Goal: Task Accomplishment & Management: Use online tool/utility

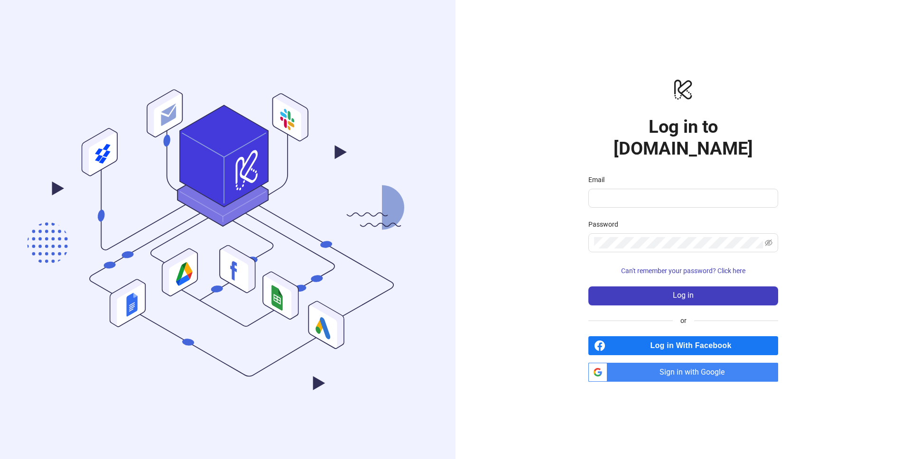
click at [651, 199] on form "Email Password Can't remember your password? Click here Log in" at bounding box center [683, 240] width 190 height 131
click at [652, 194] on span at bounding box center [683, 198] width 190 height 19
type input "**********"
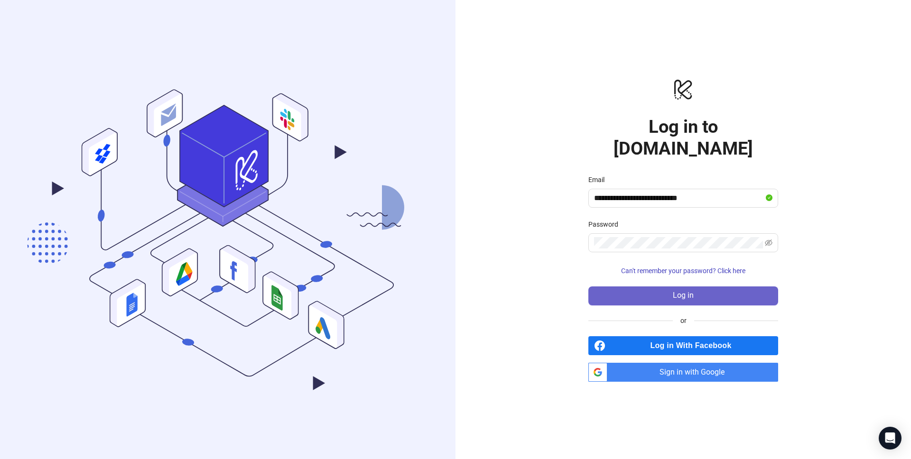
click at [669, 287] on button "Log in" at bounding box center [683, 296] width 190 height 19
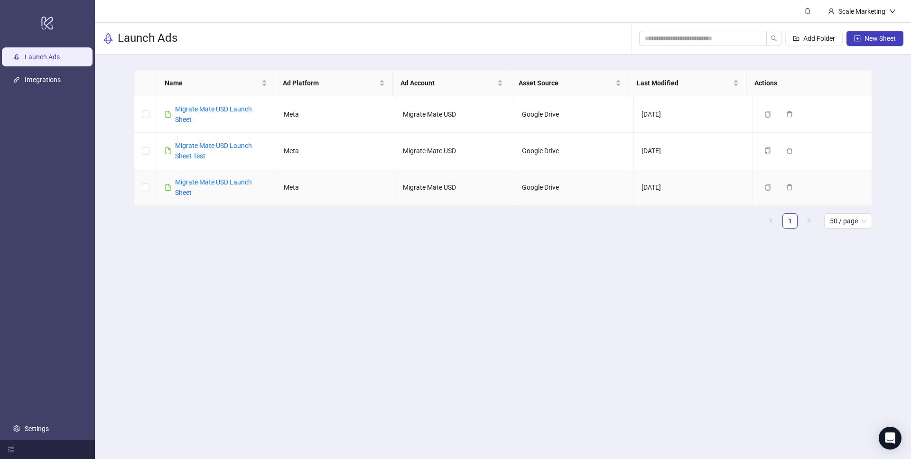
click at [227, 259] on main "Scale Marketing Launch Ads Add Folder New Sheet Name Ad Platform Ad Account Ass…" at bounding box center [503, 229] width 816 height 459
click at [204, 107] on link "Migrate Mate USD Launch Sheet" at bounding box center [213, 114] width 77 height 18
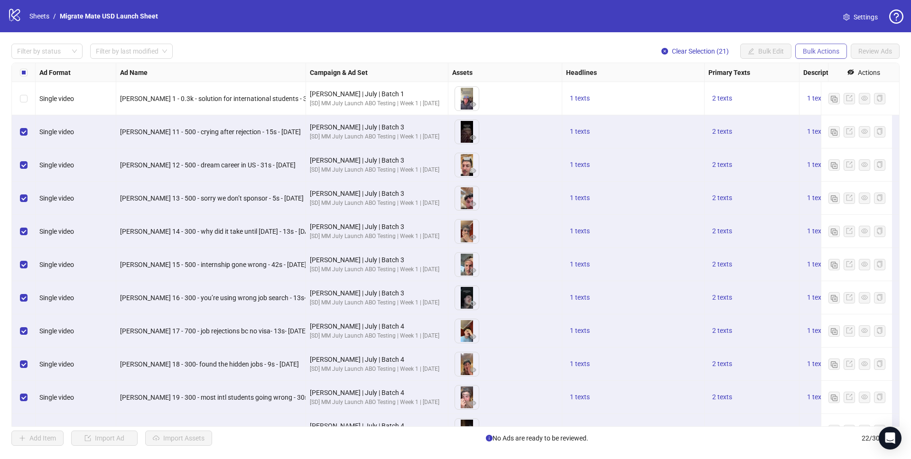
click at [824, 51] on span "Bulk Actions" at bounding box center [821, 51] width 37 height 8
click at [833, 72] on span "Delete" at bounding box center [834, 70] width 65 height 10
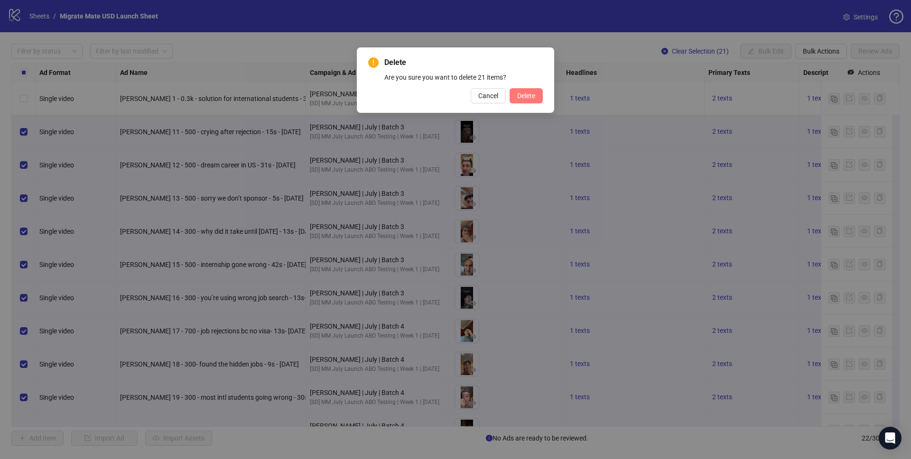
click at [527, 91] on button "Delete" at bounding box center [525, 95] width 33 height 15
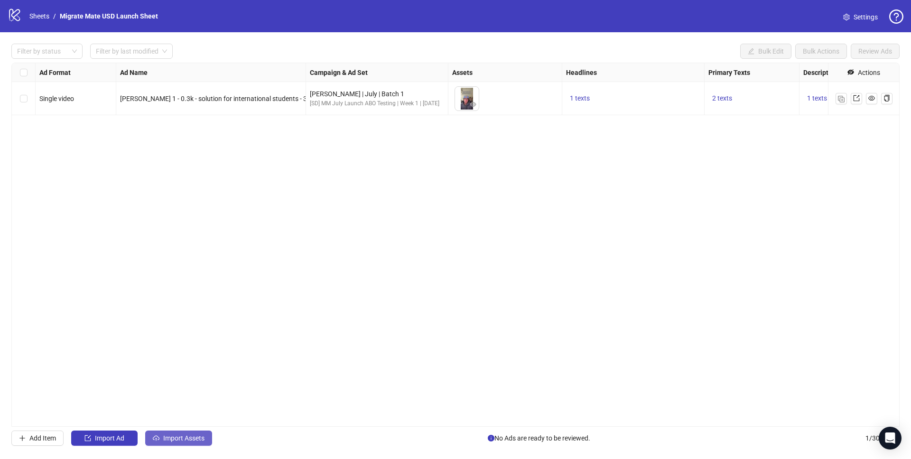
click at [185, 433] on button "Import Assets" at bounding box center [178, 438] width 67 height 15
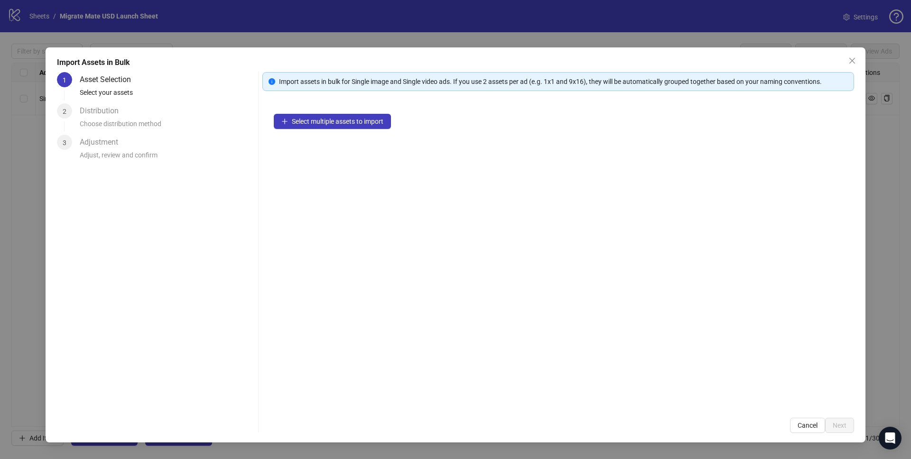
click at [475, 110] on div "Select multiple assets to import" at bounding box center [558, 254] width 592 height 304
click at [347, 121] on span "Select multiple assets to import" at bounding box center [338, 122] width 92 height 8
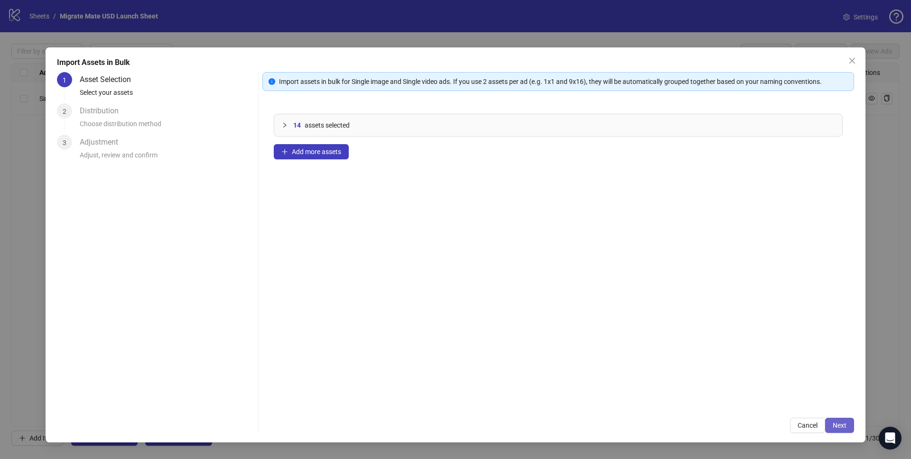
click at [849, 429] on button "Next" at bounding box center [839, 425] width 29 height 15
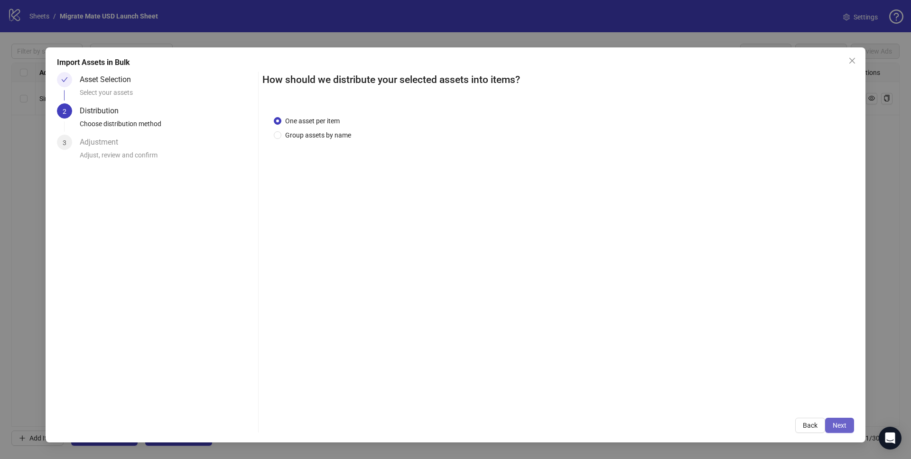
click at [838, 428] on span "Next" at bounding box center [840, 426] width 14 height 8
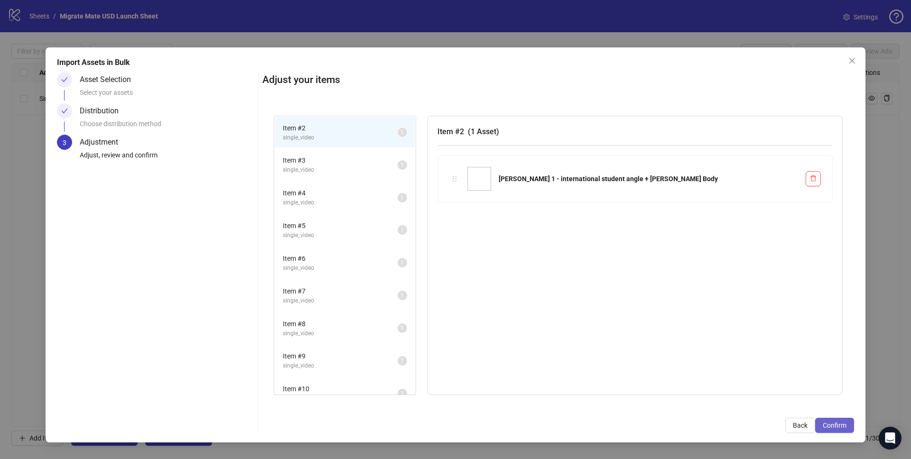
click at [832, 427] on span "Confirm" at bounding box center [835, 426] width 24 height 8
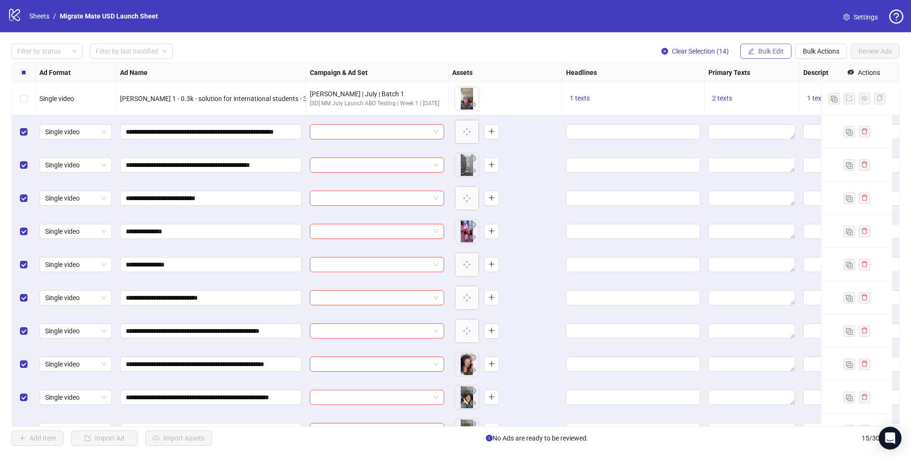
click at [756, 49] on button "Bulk Edit" at bounding box center [765, 51] width 51 height 15
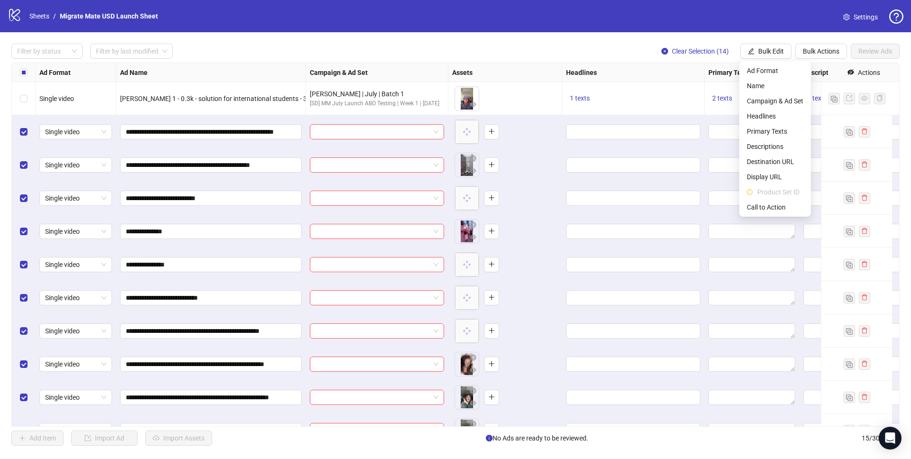
click at [605, 99] on div "1 texts" at bounding box center [633, 98] width 134 height 11
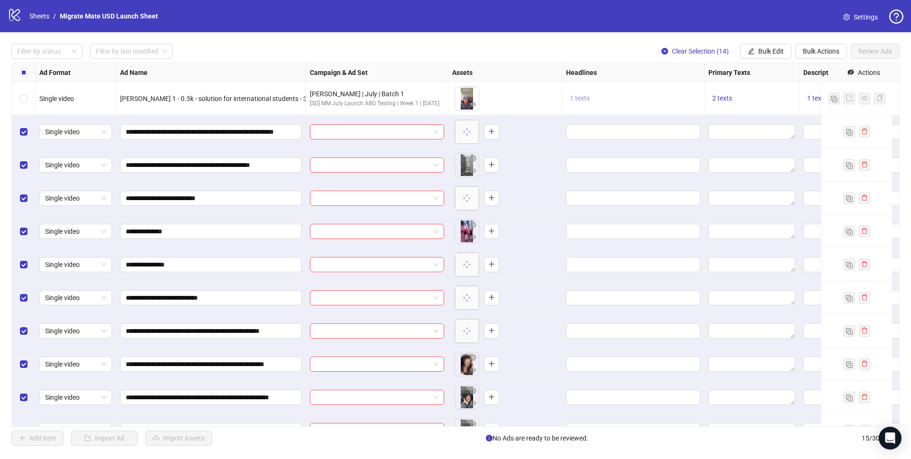
click at [570, 99] on span "1 texts" at bounding box center [580, 98] width 20 height 8
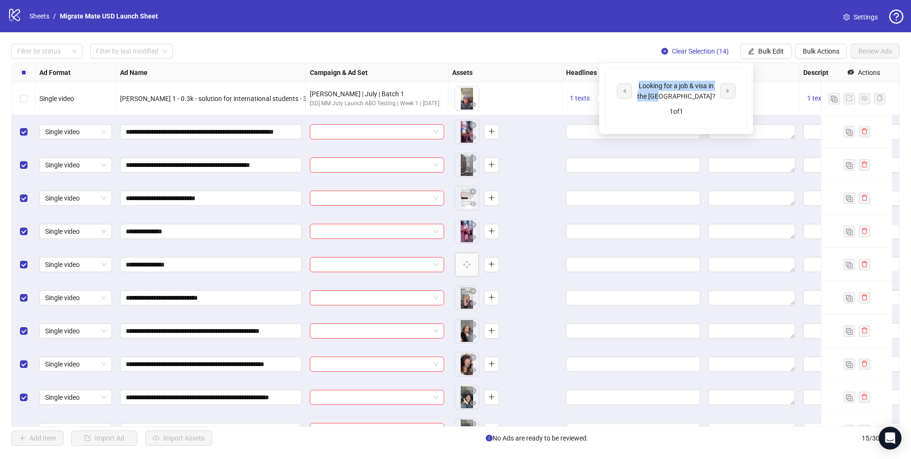
drag, startPoint x: 666, startPoint y: 92, endPoint x: 634, endPoint y: 84, distance: 33.0
click at [634, 84] on div "Looking for a job & visa in the [GEOGRAPHIC_DATA]?" at bounding box center [676, 91] width 119 height 21
copy div "Looking for a job & visa in the [GEOGRAPHIC_DATA]?"
click at [759, 49] on span "Bulk Edit" at bounding box center [771, 51] width 26 height 8
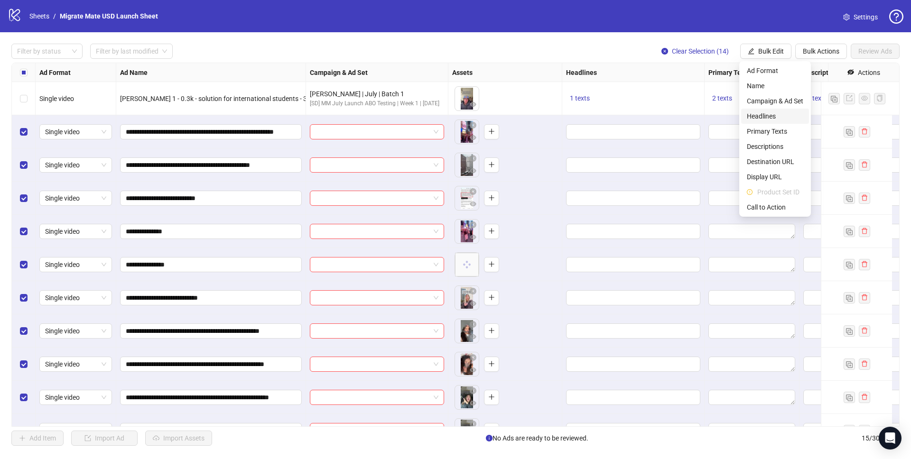
click at [751, 115] on span "Headlines" at bounding box center [775, 116] width 56 height 10
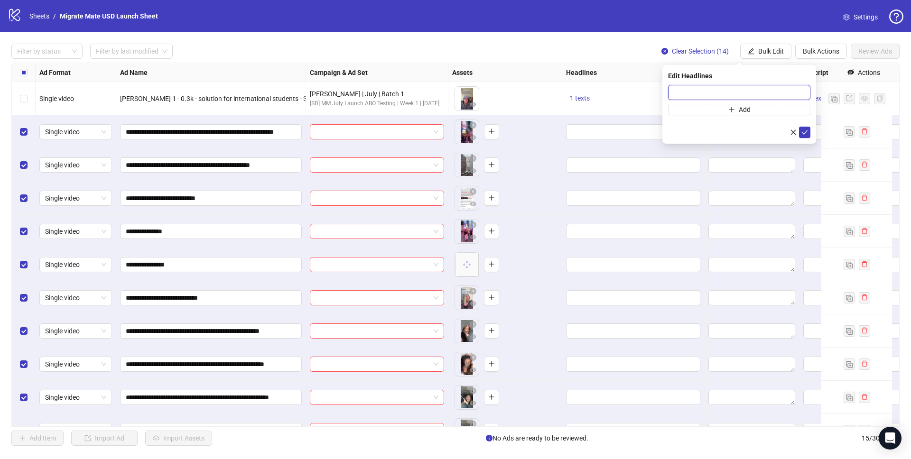
click at [704, 87] on input "text" at bounding box center [739, 92] width 142 height 15
paste input "**********"
type input "**********"
click at [779, 108] on button "Add" at bounding box center [739, 109] width 142 height 11
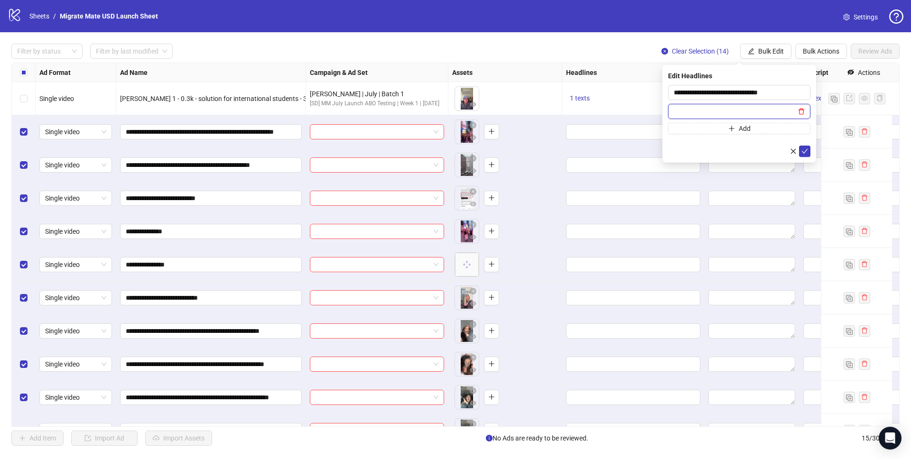
click at [804, 113] on icon "delete" at bounding box center [801, 111] width 7 height 7
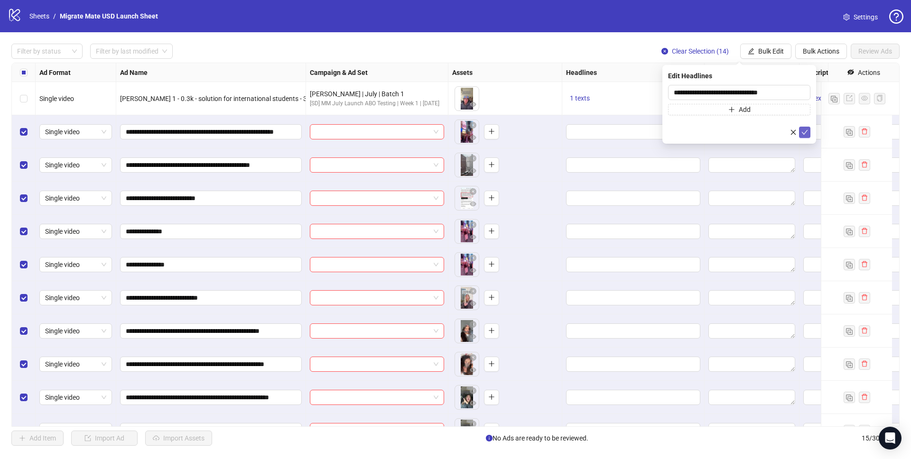
click at [806, 132] on icon "check" at bounding box center [804, 132] width 7 height 7
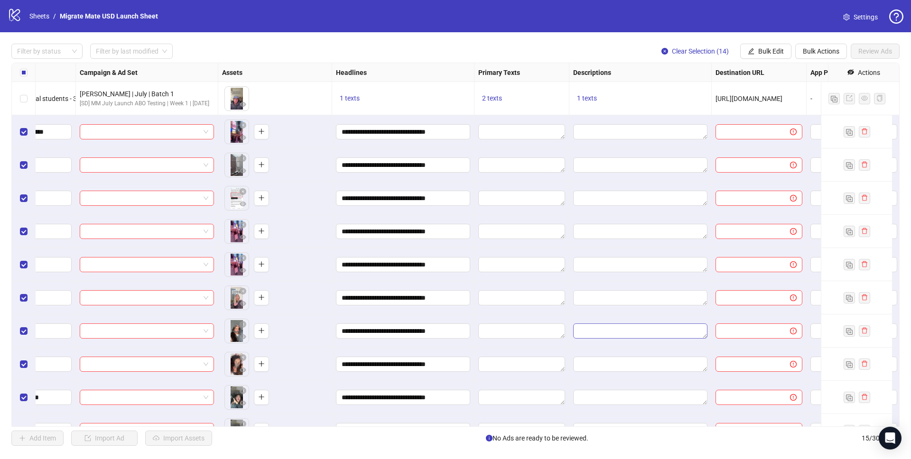
scroll to position [0, 231]
click at [496, 97] on span "2 texts" at bounding box center [491, 98] width 20 height 8
drag, startPoint x: 611, startPoint y: 100, endPoint x: 543, endPoint y: 80, distance: 70.4
click at [543, 80] on div "Looking for a job & visa in the [GEOGRAPHIC_DATA]? 1 of 2" at bounding box center [587, 98] width 141 height 59
copy div "Looking for a job & visa in the [GEOGRAPHIC_DATA]?"
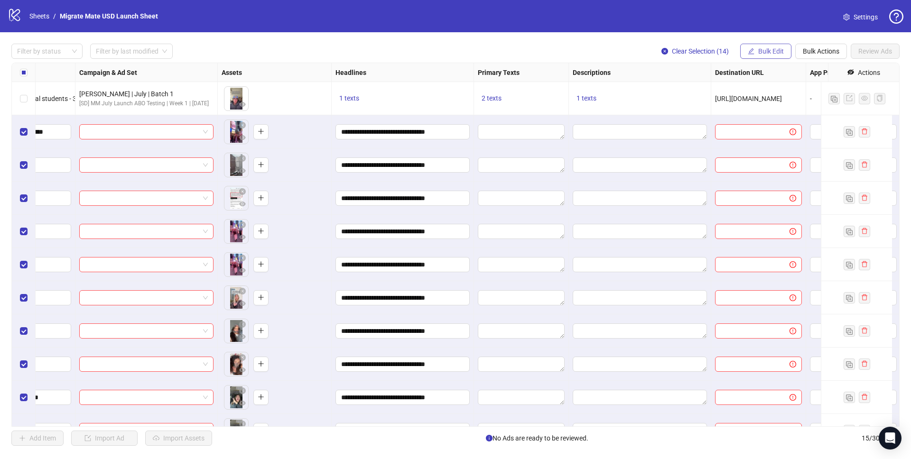
click at [769, 48] on span "Bulk Edit" at bounding box center [771, 51] width 26 height 8
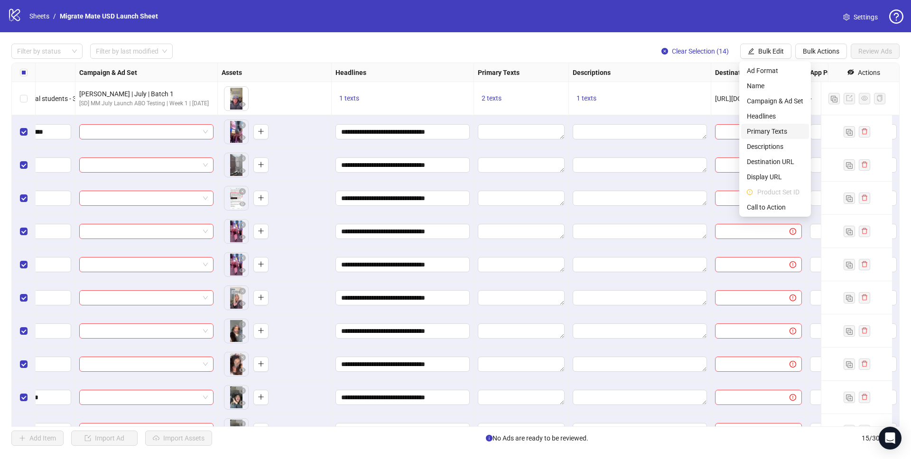
click at [783, 132] on span "Primary Texts" at bounding box center [775, 131] width 56 height 10
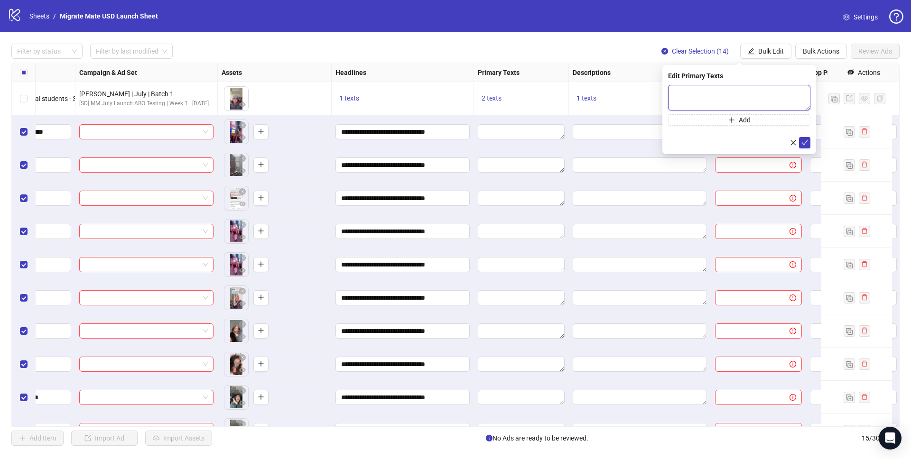
click at [737, 100] on textarea at bounding box center [739, 98] width 142 height 26
paste textarea "**********"
type textarea "**********"
click at [805, 140] on icon "check" at bounding box center [804, 142] width 7 height 7
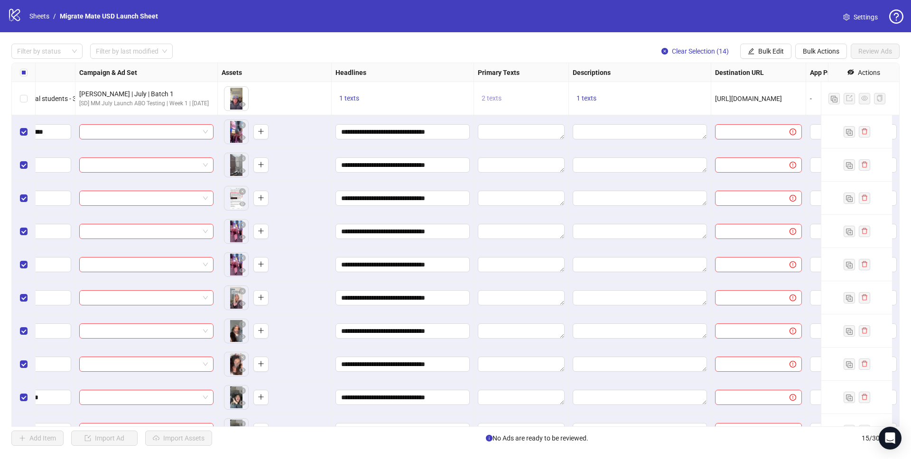
click at [495, 98] on span "2 texts" at bounding box center [491, 98] width 20 height 8
click at [634, 92] on button "button" at bounding box center [639, 90] width 15 height 15
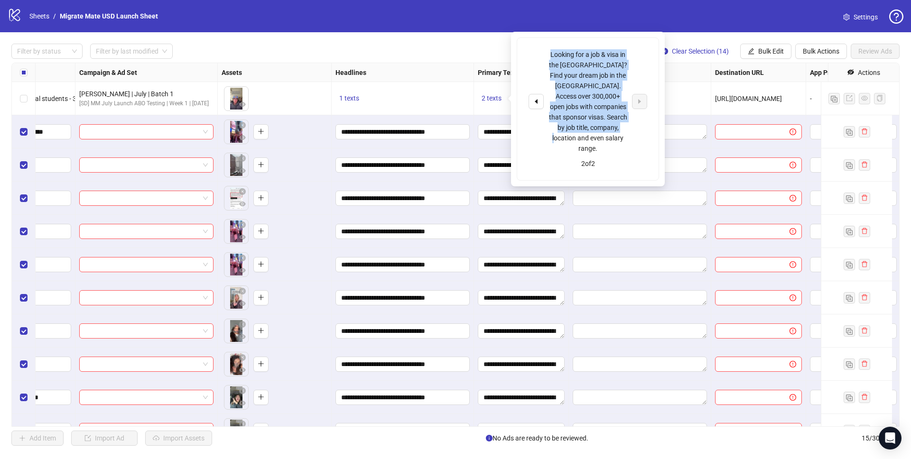
drag, startPoint x: 615, startPoint y: 118, endPoint x: 547, endPoint y: 54, distance: 94.0
click at [547, 54] on div "Looking for a job & visa in the [GEOGRAPHIC_DATA]? Find your dream job in the […" at bounding box center [587, 101] width 119 height 104
copy div "Looking for a job & visa in the [GEOGRAPHIC_DATA]? Find your dream job in the […"
click at [762, 50] on span "Bulk Edit" at bounding box center [771, 51] width 26 height 8
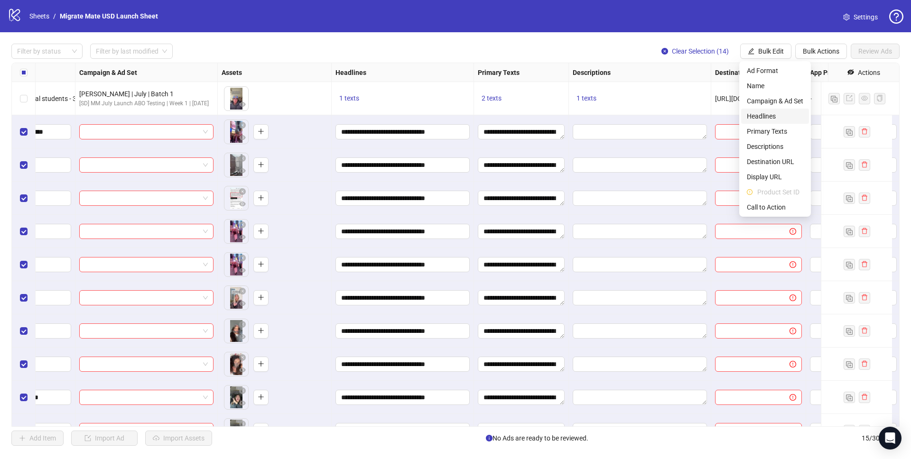
click at [772, 119] on span "Headlines" at bounding box center [775, 116] width 56 height 10
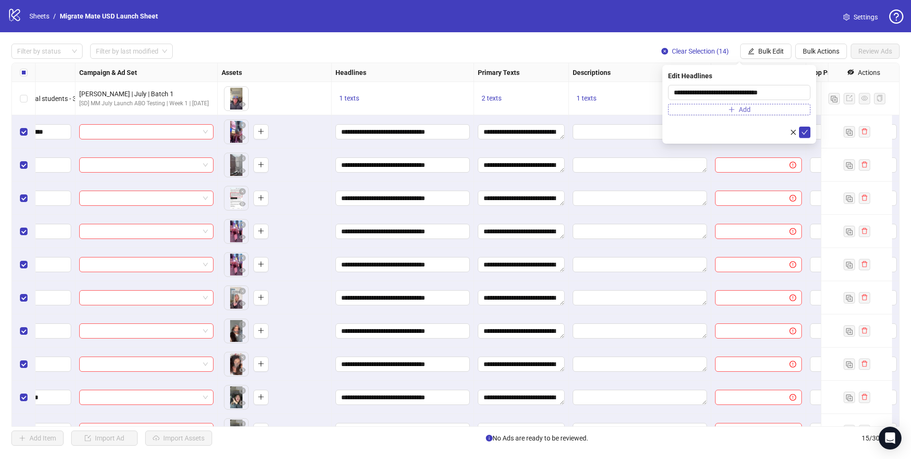
click at [781, 113] on button "Add" at bounding box center [739, 109] width 142 height 11
click at [776, 111] on input "text" at bounding box center [735, 111] width 122 height 10
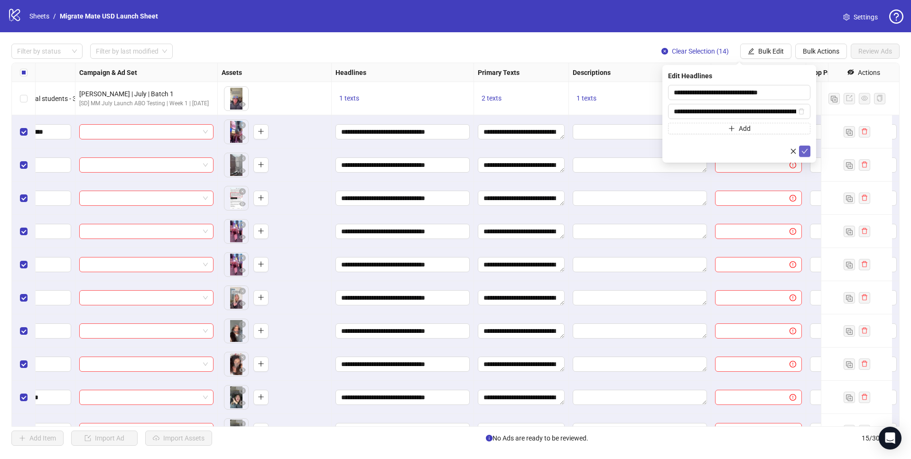
scroll to position [0, 448]
type input "**********"
click at [809, 154] on button "submit" at bounding box center [804, 151] width 11 height 11
click at [591, 97] on span "1 texts" at bounding box center [586, 98] width 20 height 8
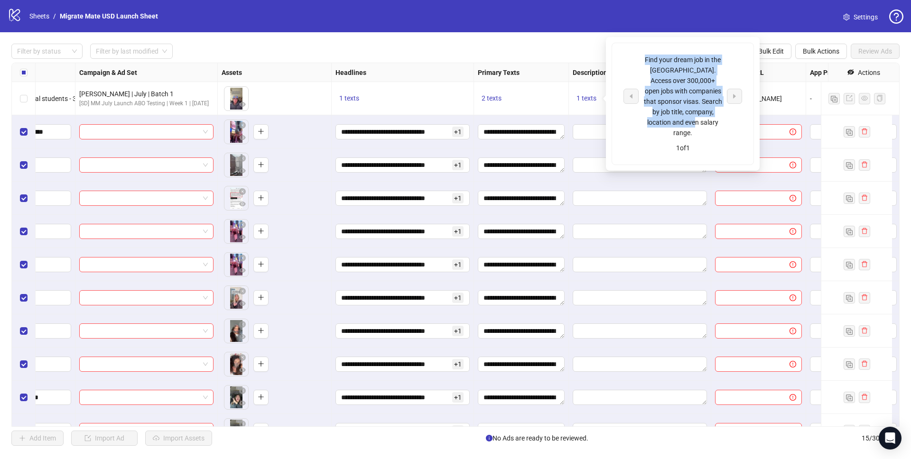
drag, startPoint x: 714, startPoint y: 124, endPoint x: 641, endPoint y: 60, distance: 96.8
click at [641, 60] on div "Find your dream job in the [GEOGRAPHIC_DATA]. Access over 300,000+ open jobs wi…" at bounding box center [682, 96] width 119 height 83
copy div "Find your dream job in the [GEOGRAPHIC_DATA]. Access over 300,000+ open jobs wi…"
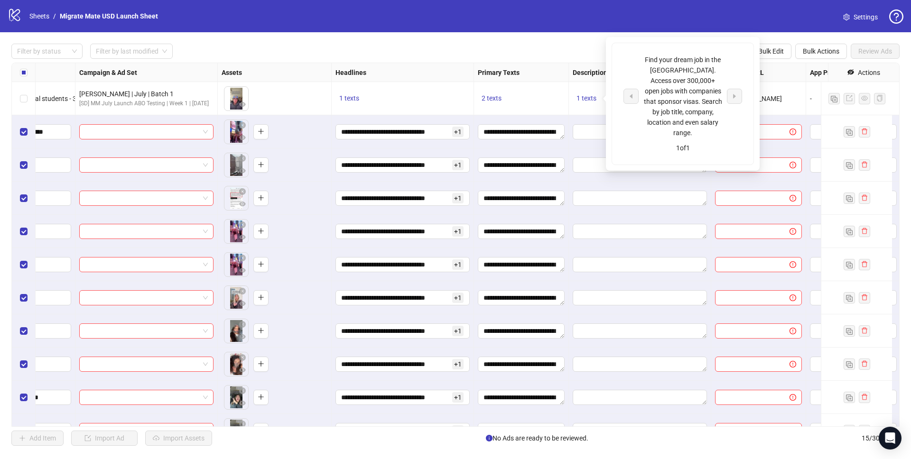
click at [568, 89] on div "2 texts" at bounding box center [521, 98] width 95 height 33
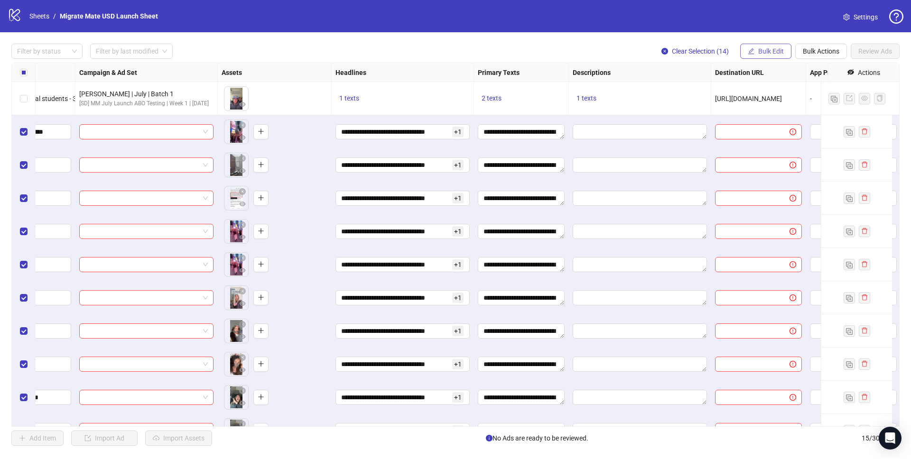
click at [775, 54] on span "Bulk Edit" at bounding box center [771, 51] width 26 height 8
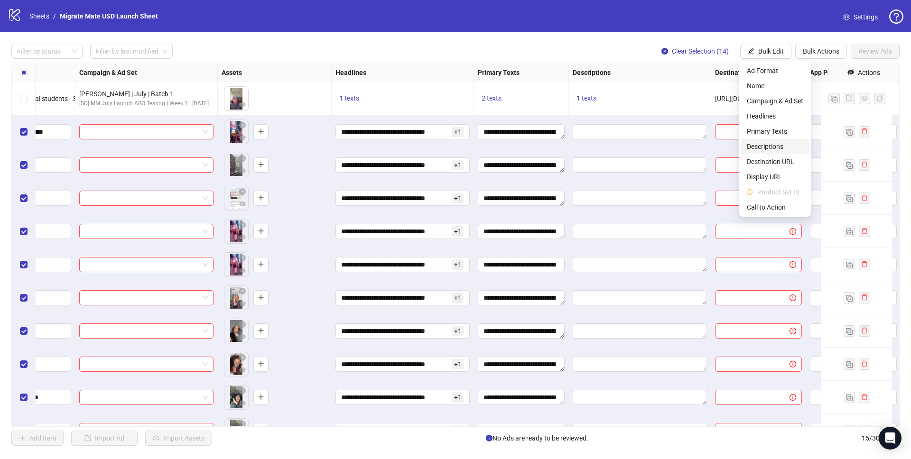
click at [772, 148] on span "Descriptions" at bounding box center [775, 146] width 56 height 10
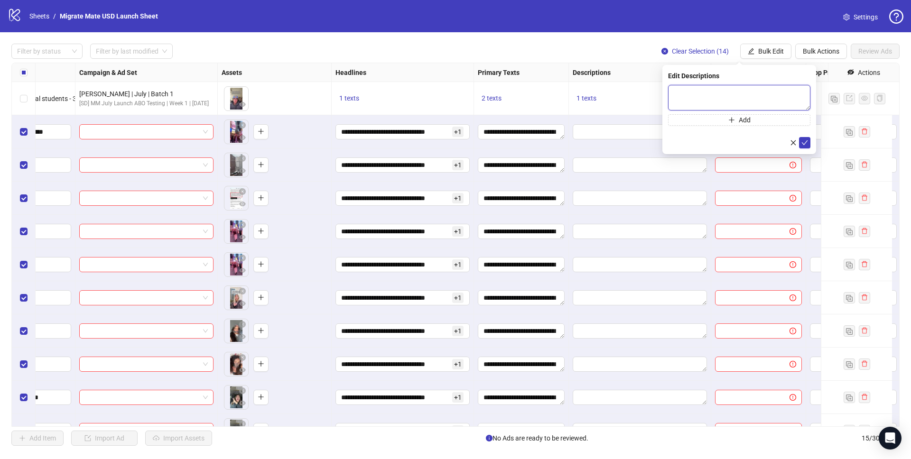
drag, startPoint x: 701, startPoint y: 93, endPoint x: 722, endPoint y: 102, distance: 22.8
click at [701, 93] on textarea at bounding box center [739, 98] width 142 height 26
paste textarea "**********"
type textarea "**********"
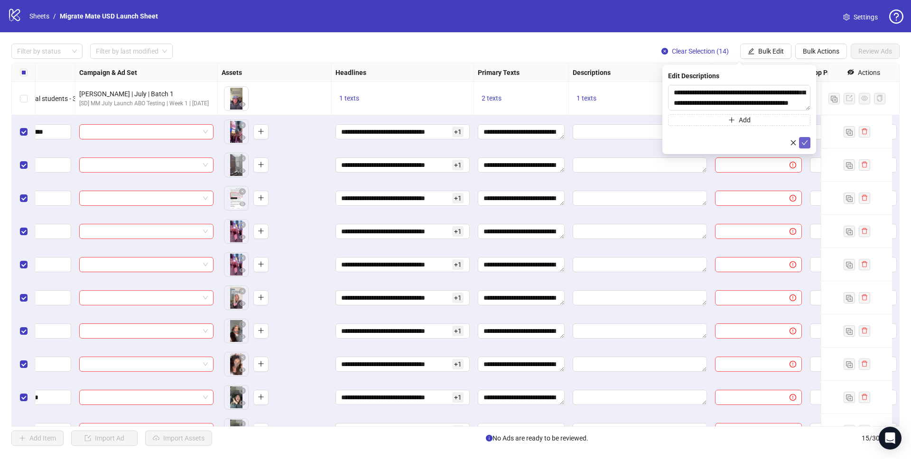
click at [804, 140] on icon "check" at bounding box center [804, 142] width 7 height 7
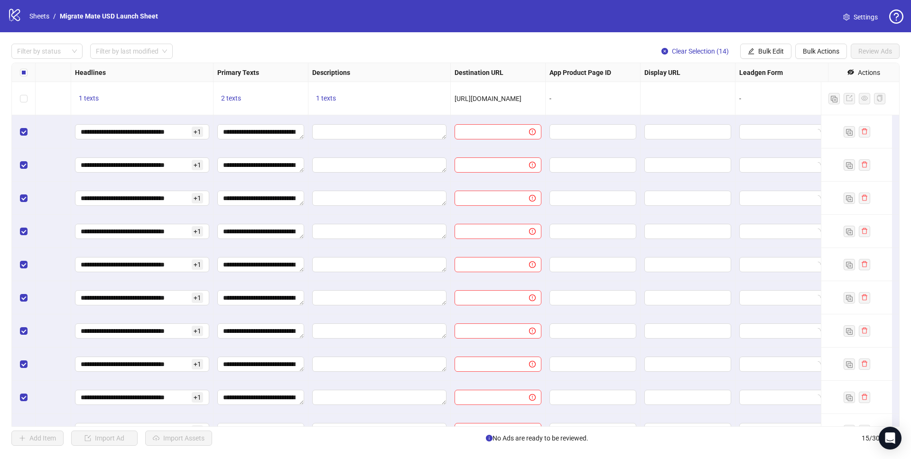
scroll to position [0, 594]
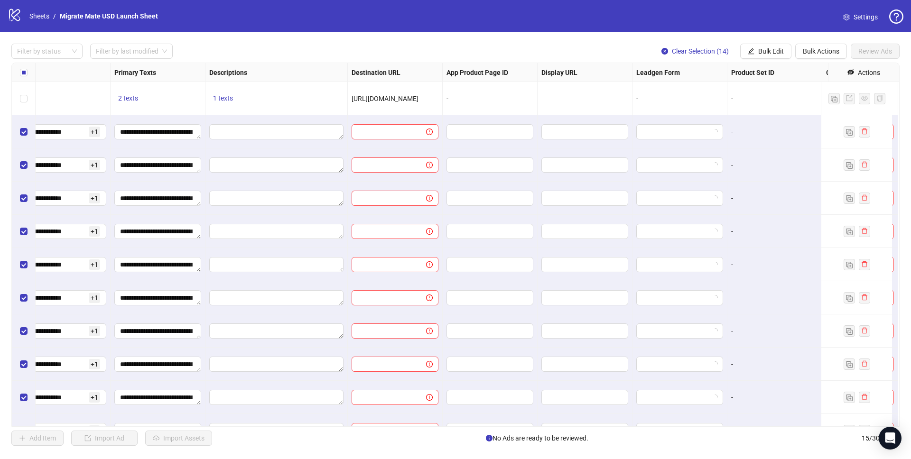
drag, startPoint x: 430, startPoint y: 100, endPoint x: 349, endPoint y: 93, distance: 81.4
click at [349, 93] on div "[URL][DOMAIN_NAME]" at bounding box center [395, 98] width 95 height 33
copy span "[URL][DOMAIN_NAME]"
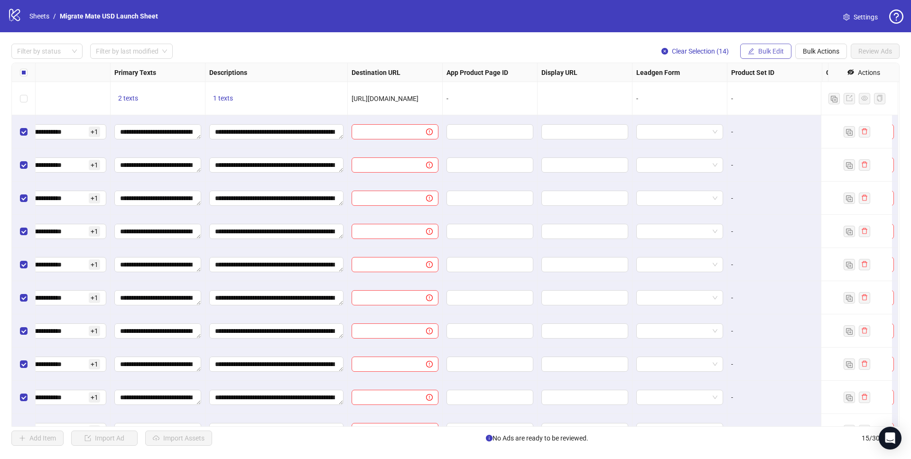
click at [780, 55] on span "Bulk Edit" at bounding box center [771, 51] width 26 height 8
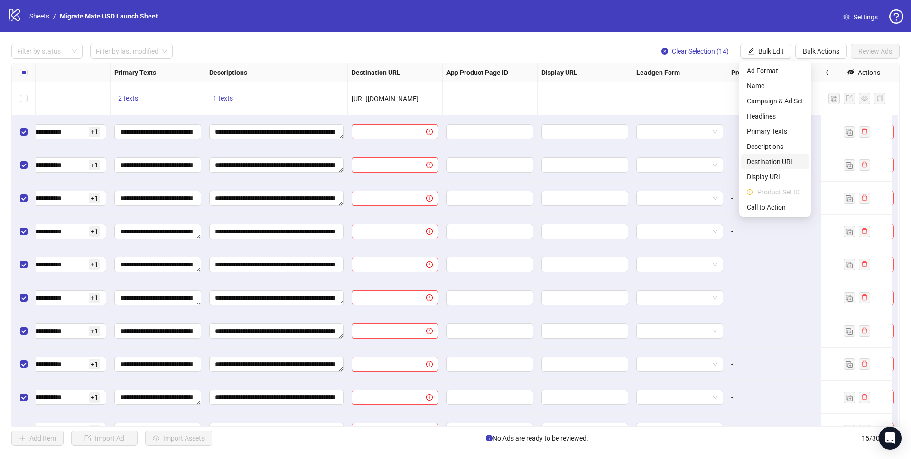
click at [784, 162] on span "Destination URL" at bounding box center [775, 162] width 56 height 10
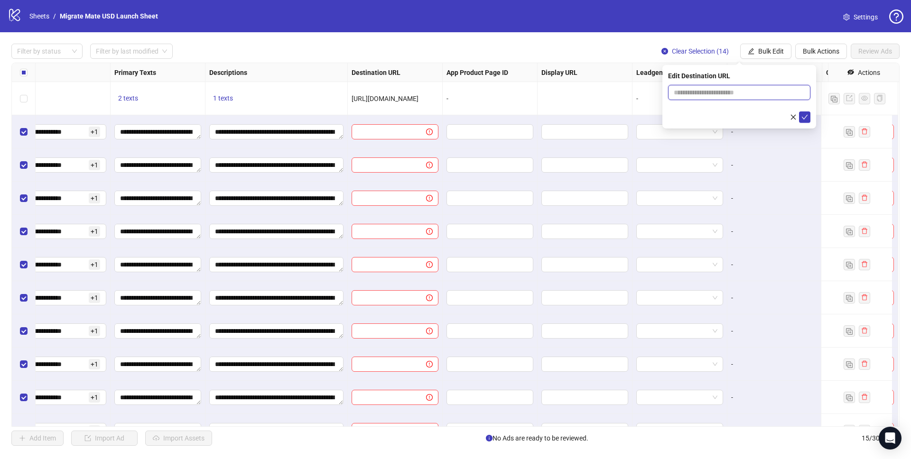
click at [735, 89] on input "text" at bounding box center [735, 92] width 123 height 10
paste input "**********"
type input "**********"
click at [807, 118] on icon "check" at bounding box center [804, 117] width 7 height 7
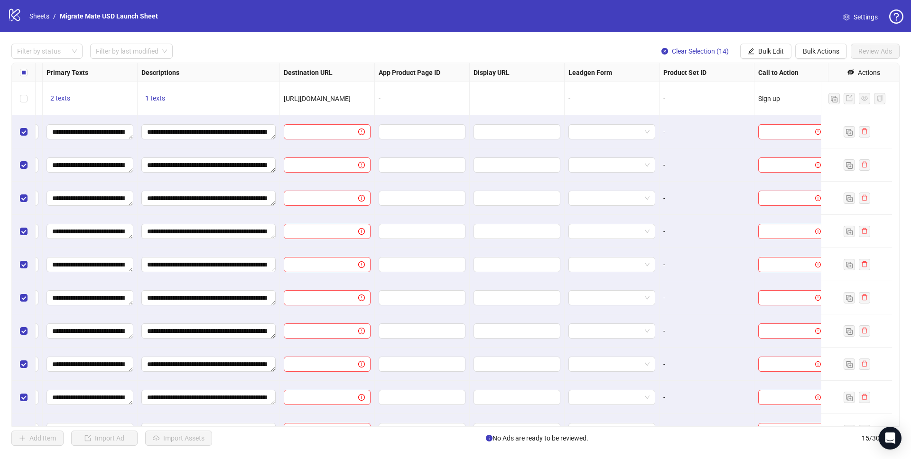
scroll to position [0, 671]
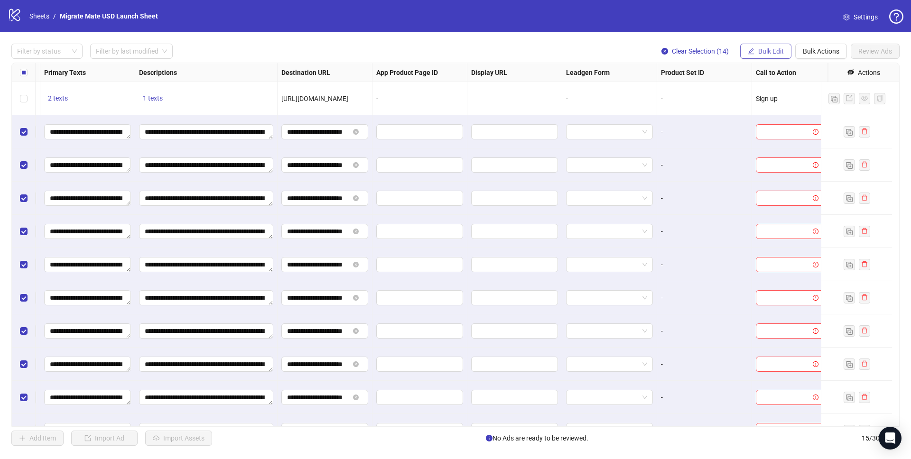
click at [781, 53] on span "Bulk Edit" at bounding box center [771, 51] width 26 height 8
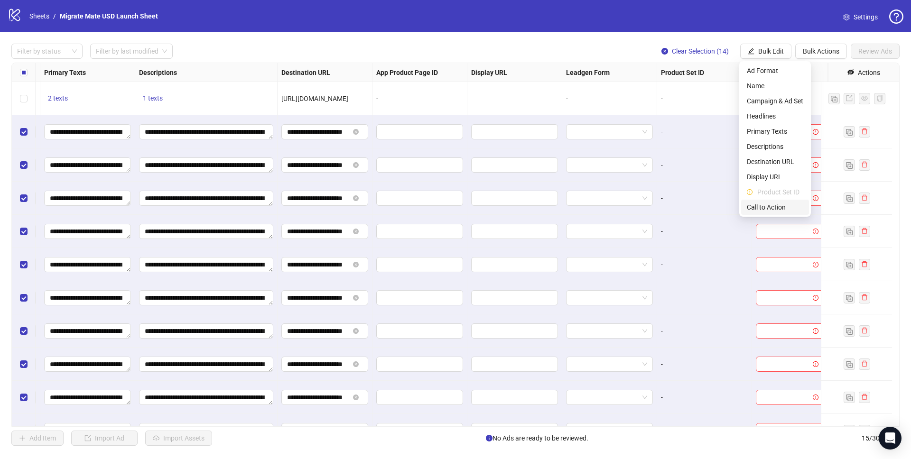
click at [778, 200] on li "Call to Action" at bounding box center [775, 207] width 68 height 15
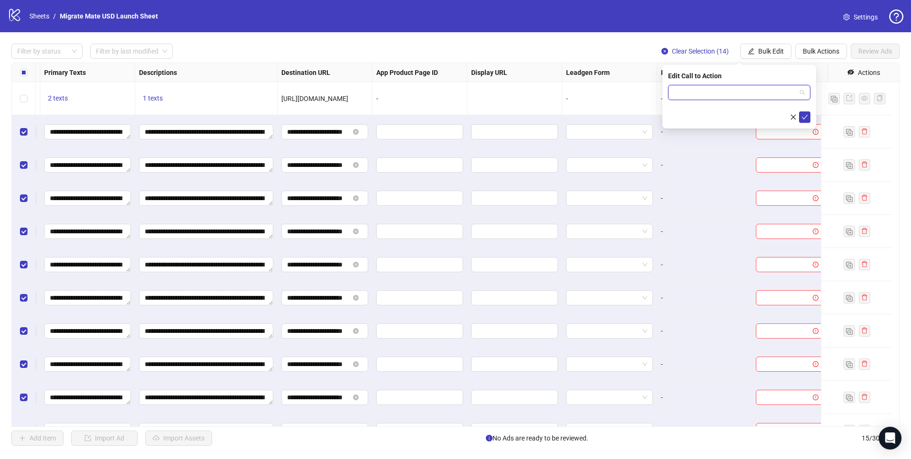
click at [753, 88] on input "search" at bounding box center [735, 92] width 122 height 14
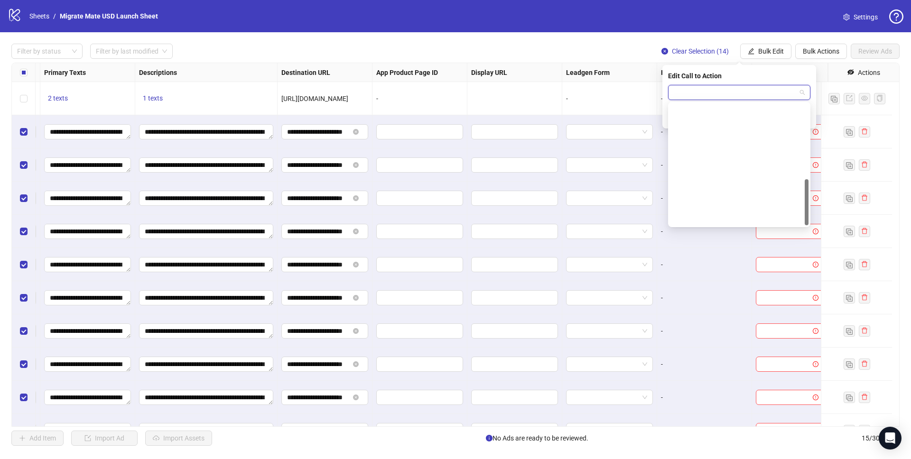
scroll to position [197, 0]
click at [711, 157] on div "Sign up" at bounding box center [739, 157] width 127 height 10
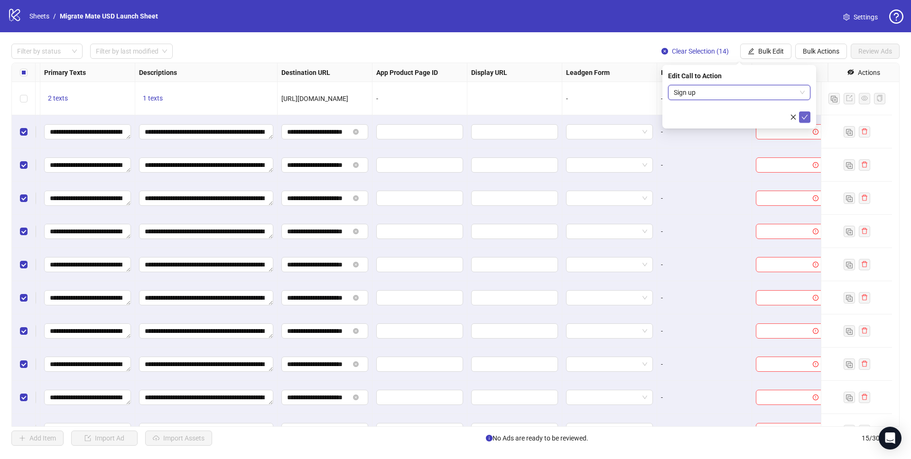
click at [808, 118] on button "submit" at bounding box center [804, 116] width 11 height 11
click at [583, 102] on div "-" at bounding box center [609, 98] width 87 height 10
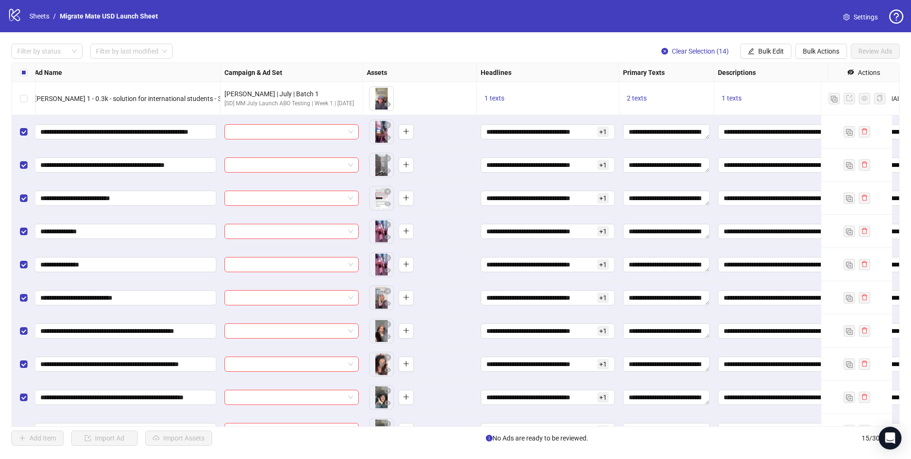
scroll to position [0, 0]
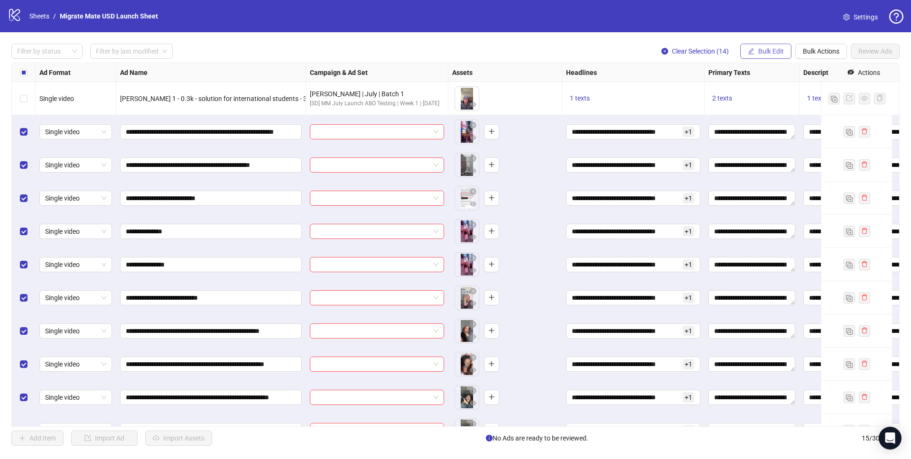
click at [782, 51] on span "Bulk Edit" at bounding box center [771, 51] width 26 height 8
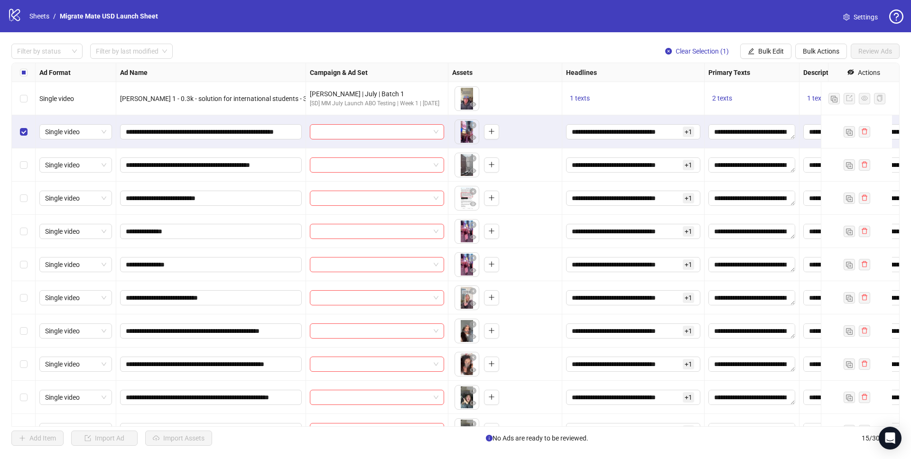
click at [25, 173] on div "Select row 3" at bounding box center [24, 164] width 24 height 33
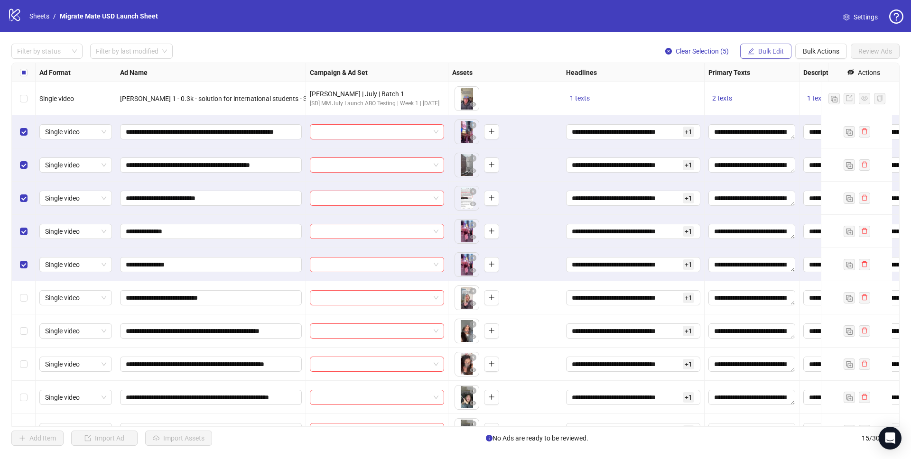
click at [754, 49] on button "Bulk Edit" at bounding box center [765, 51] width 51 height 15
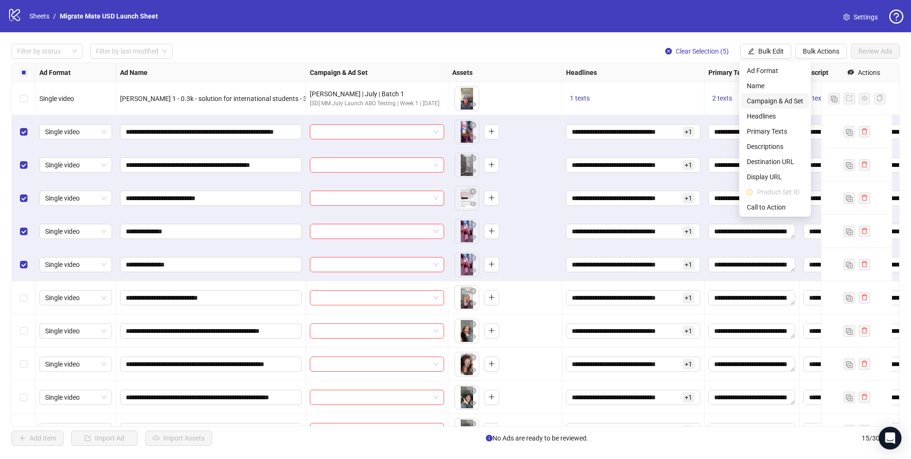
click at [782, 102] on span "Campaign & Ad Set" at bounding box center [775, 101] width 56 height 10
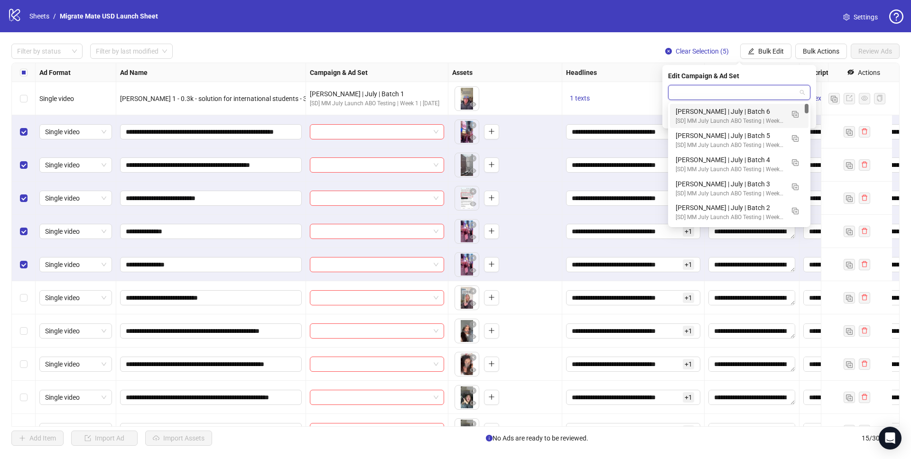
click at [758, 95] on input "search" at bounding box center [735, 92] width 122 height 14
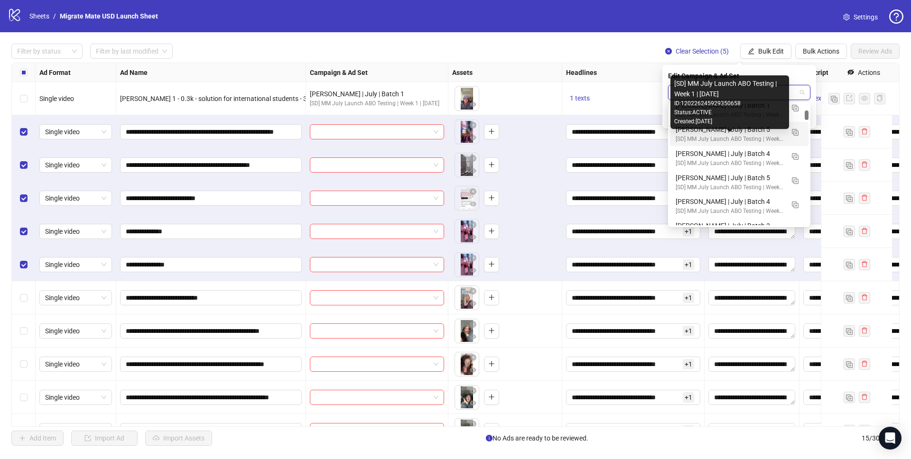
scroll to position [252, 0]
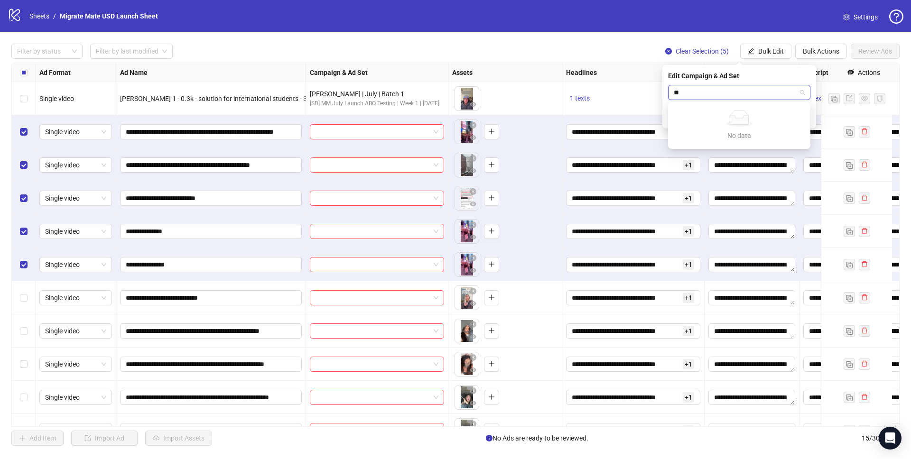
type input "*"
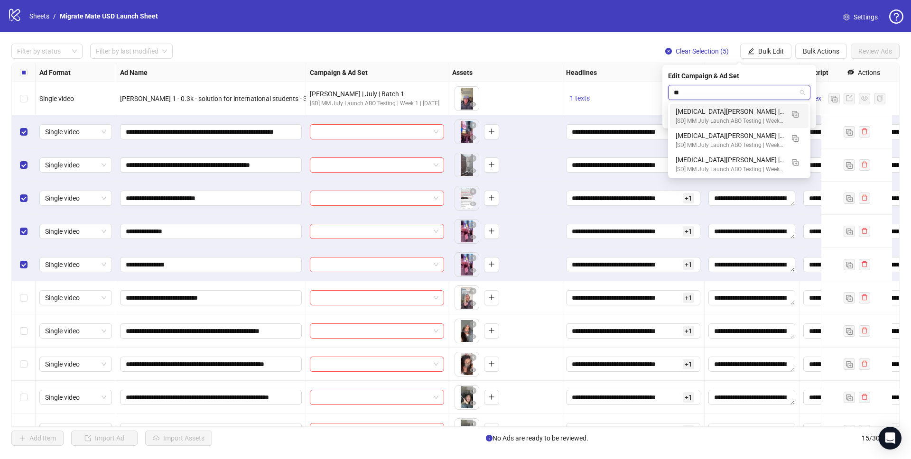
type input "*"
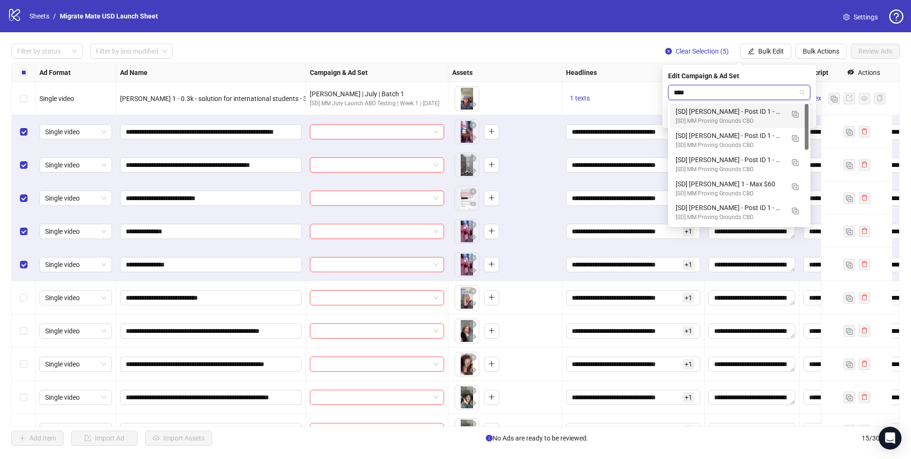
type input "****"
click at [797, 114] on img "button" at bounding box center [795, 114] width 7 height 7
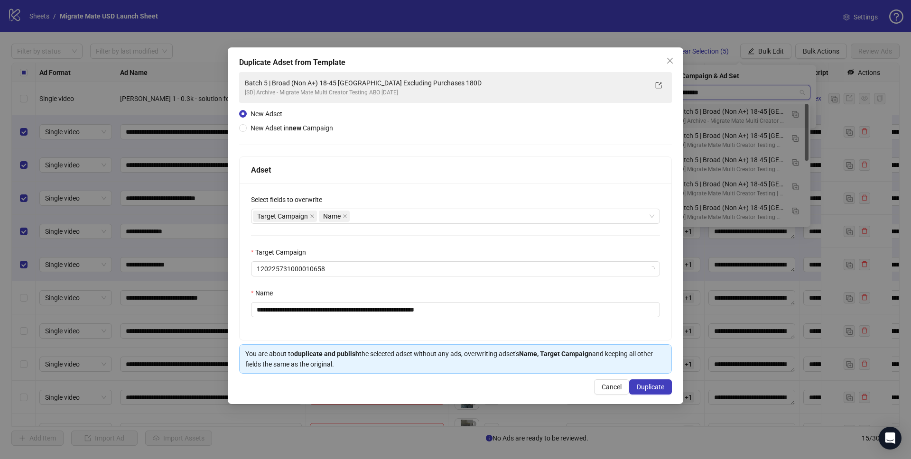
type input "*********"
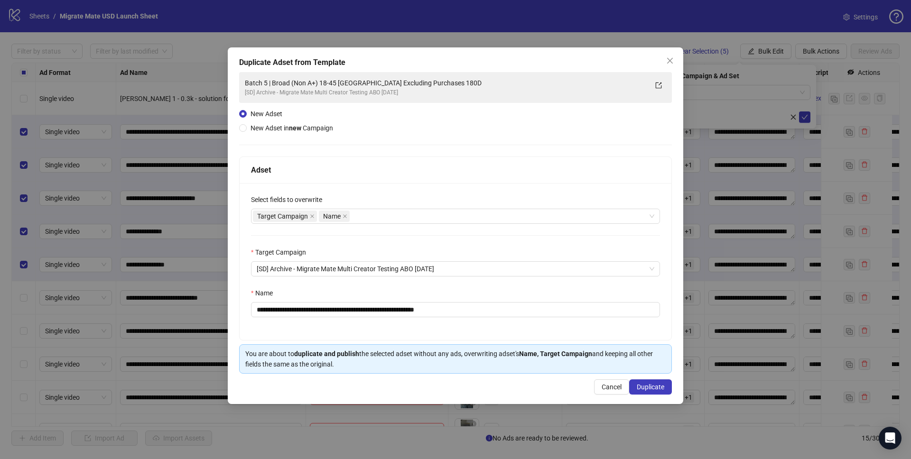
click at [234, 216] on div "**********" at bounding box center [455, 225] width 455 height 357
drag, startPoint x: 272, startPoint y: 197, endPoint x: 319, endPoint y: 197, distance: 47.0
click at [319, 197] on label "Select fields to overwrite" at bounding box center [289, 199] width 77 height 10
click at [318, 197] on label "Select fields to overwrite" at bounding box center [289, 199] width 77 height 10
click at [277, 308] on input "**********" at bounding box center [455, 309] width 409 height 15
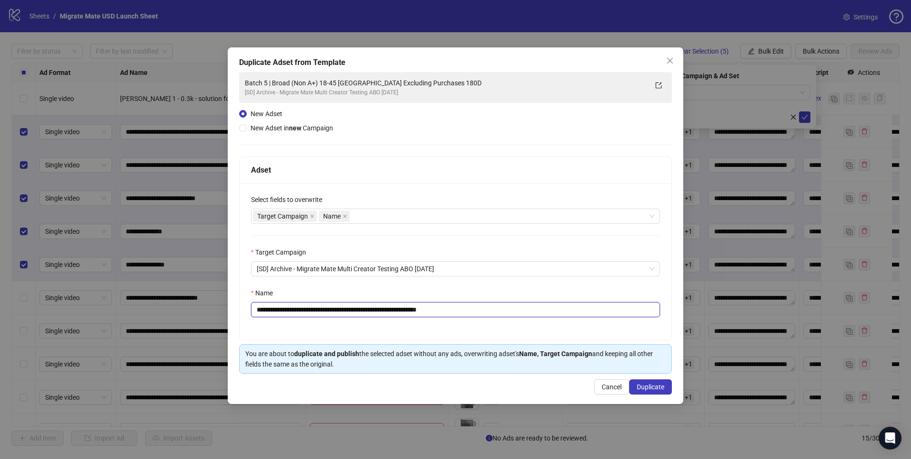
drag, startPoint x: 460, startPoint y: 310, endPoint x: 445, endPoint y: 310, distance: 14.7
click at [445, 310] on input "**********" at bounding box center [455, 309] width 409 height 15
type input "**********"
click at [654, 388] on span "Duplicate" at bounding box center [651, 387] width 28 height 8
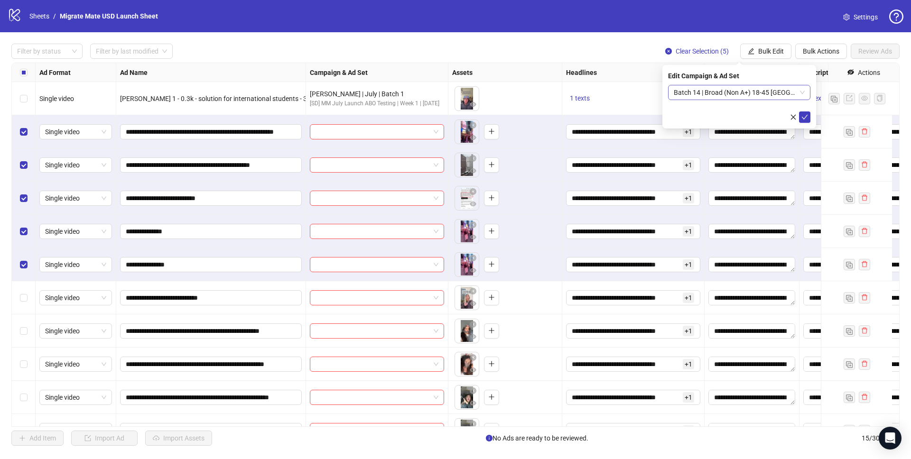
click at [803, 92] on span "Batch 14 | Broad (Non A+) 18-45 [GEOGRAPHIC_DATA] Excluding Purchases 180D" at bounding box center [739, 92] width 131 height 14
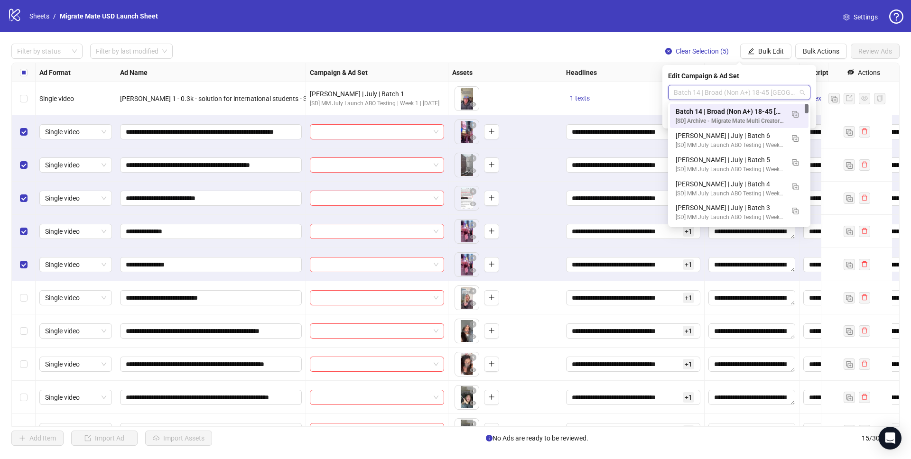
click at [754, 90] on span "Batch 14 | Broad (Non A+) 18-45 [GEOGRAPHIC_DATA] Excluding Purchases 180D" at bounding box center [739, 92] width 131 height 14
drag, startPoint x: 695, startPoint y: 90, endPoint x: 817, endPoint y: 92, distance: 121.9
click at [817, 92] on body "**********" at bounding box center [455, 229] width 911 height 459
click at [796, 184] on img "button" at bounding box center [795, 187] width 7 height 7
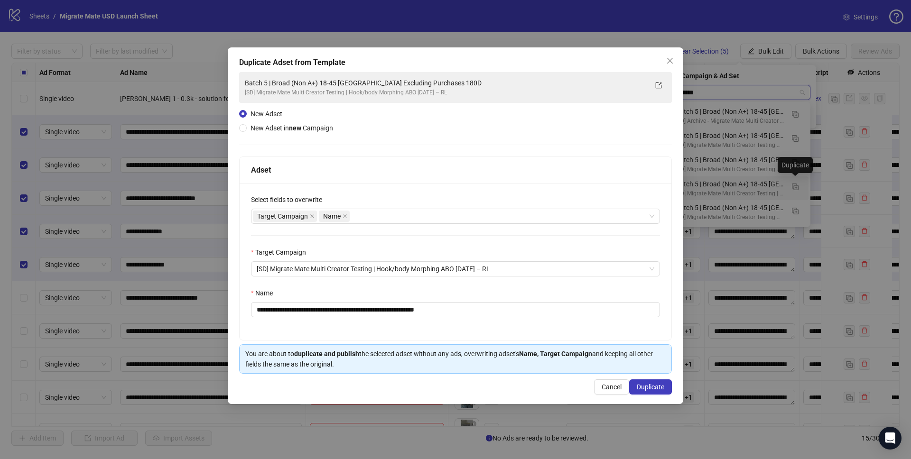
type input "*******"
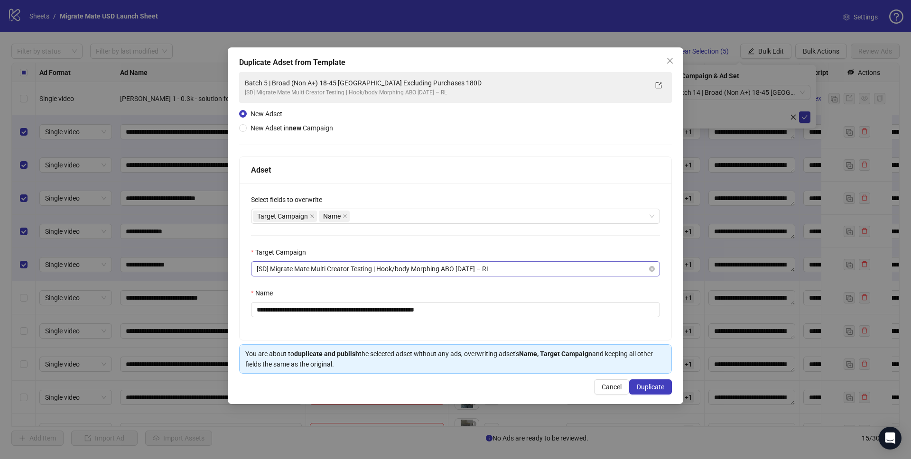
click at [617, 266] on span "[SD] Migrate Mate Multi Creator Testing | Hook/body Morphing ABO [DATE] – RL" at bounding box center [456, 269] width 398 height 14
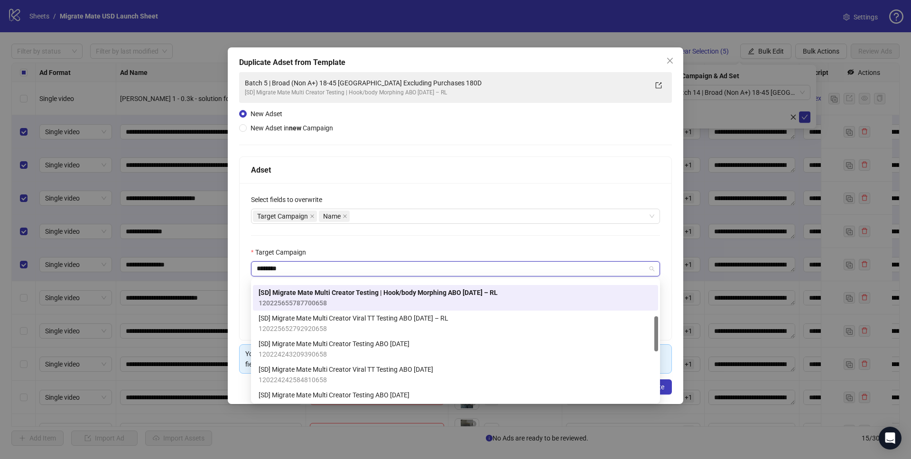
scroll to position [51, 0]
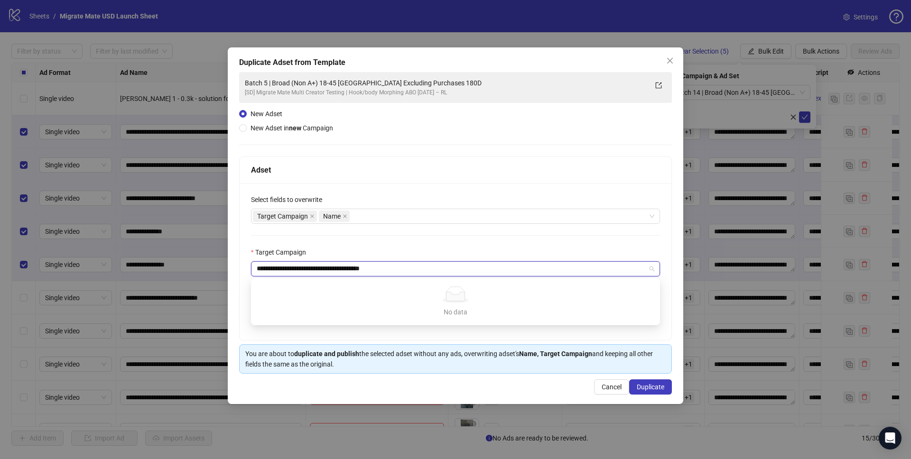
type input "**********"
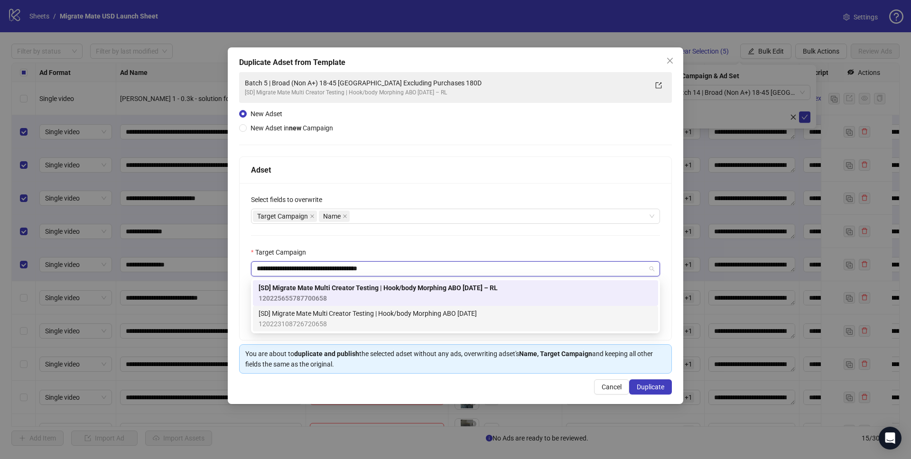
click at [542, 321] on div "[SD] Migrate Mate Multi Creator Testing | Hook/body Morphing ABO [DATE] 1202231…" at bounding box center [456, 318] width 394 height 21
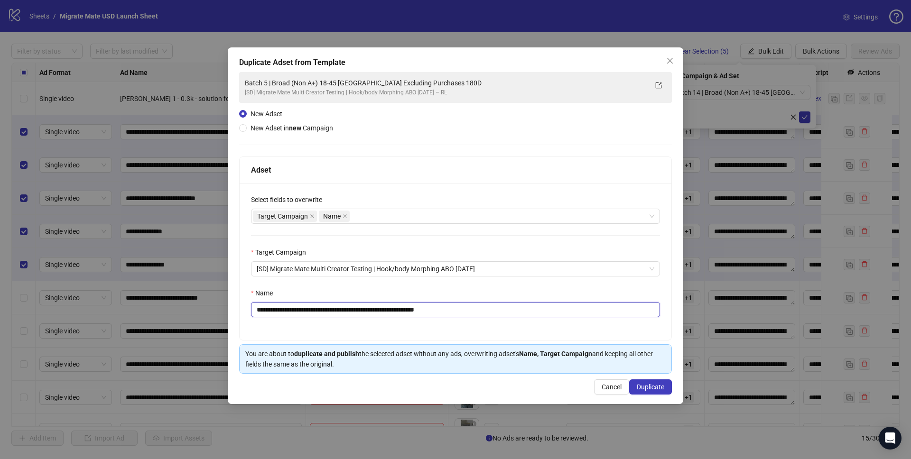
click at [278, 310] on input "**********" at bounding box center [455, 309] width 409 height 15
click at [277, 310] on input "**********" at bounding box center [455, 309] width 409 height 15
drag, startPoint x: 508, startPoint y: 310, endPoint x: 445, endPoint y: 309, distance: 63.1
click at [445, 309] on input "**********" at bounding box center [455, 309] width 409 height 15
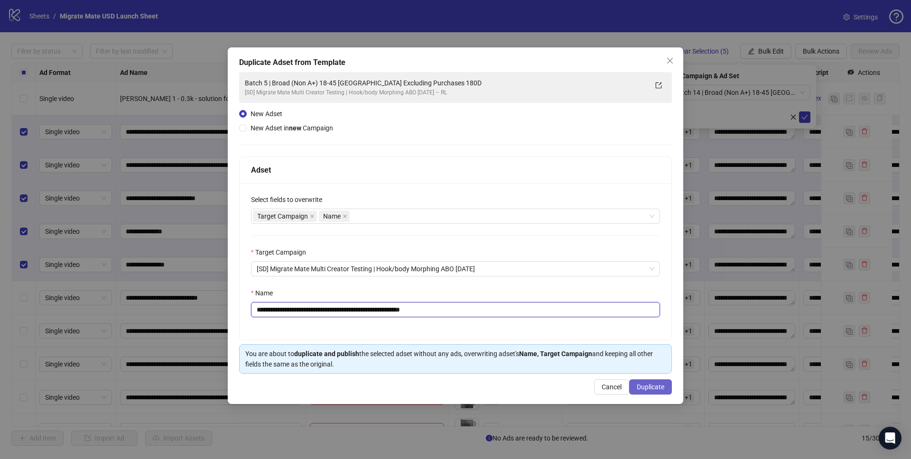
type input "**********"
click at [643, 384] on span "Duplicate" at bounding box center [651, 387] width 28 height 8
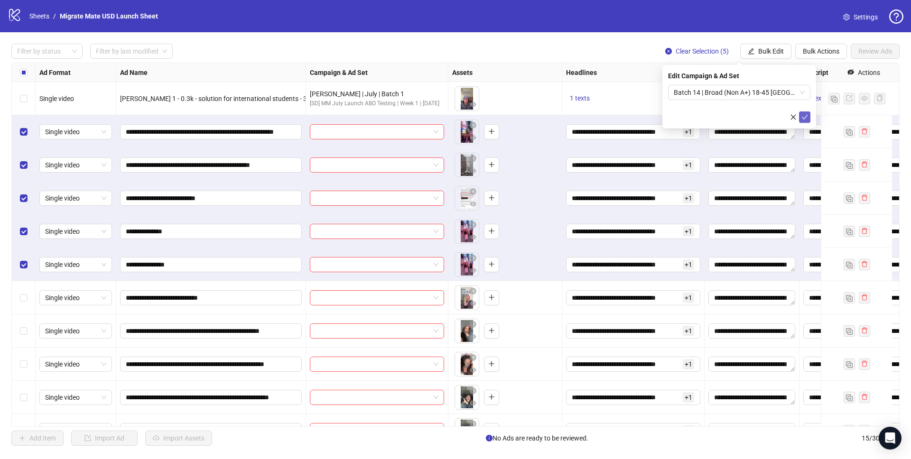
click at [807, 116] on icon "check" at bounding box center [804, 117] width 7 height 7
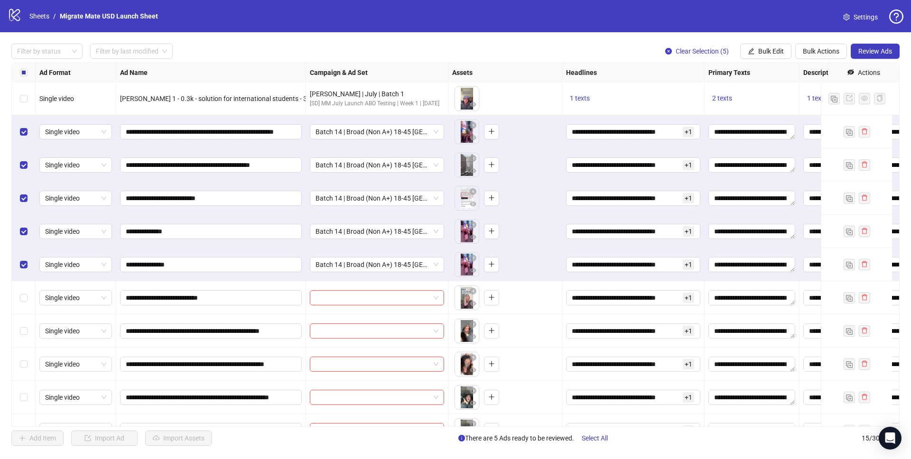
click at [19, 130] on div "Select row 2" at bounding box center [24, 131] width 24 height 33
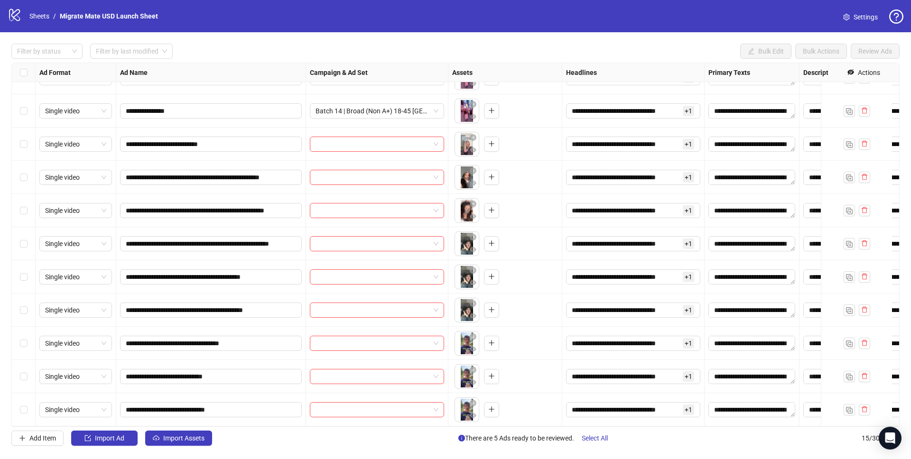
scroll to position [161, 0]
click at [30, 404] on div "Select row 15" at bounding box center [24, 409] width 24 height 33
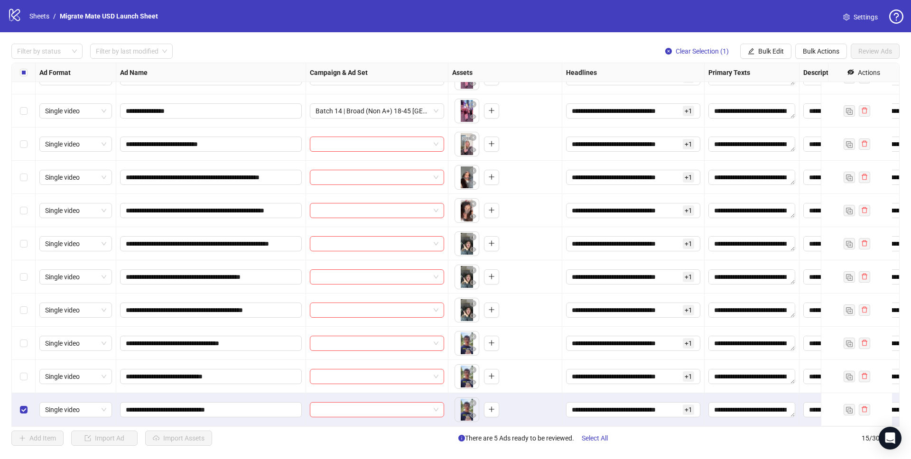
click at [27, 377] on div "Select row 14" at bounding box center [24, 376] width 24 height 33
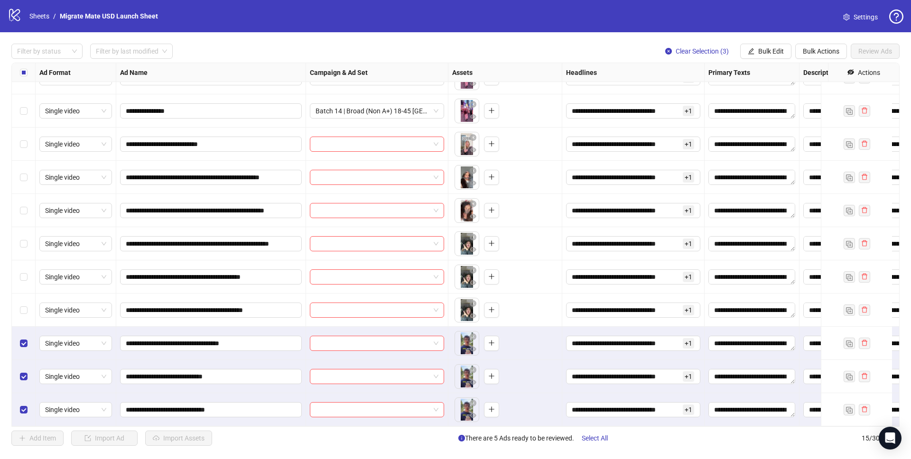
click at [28, 140] on div "Select row 7" at bounding box center [24, 144] width 24 height 33
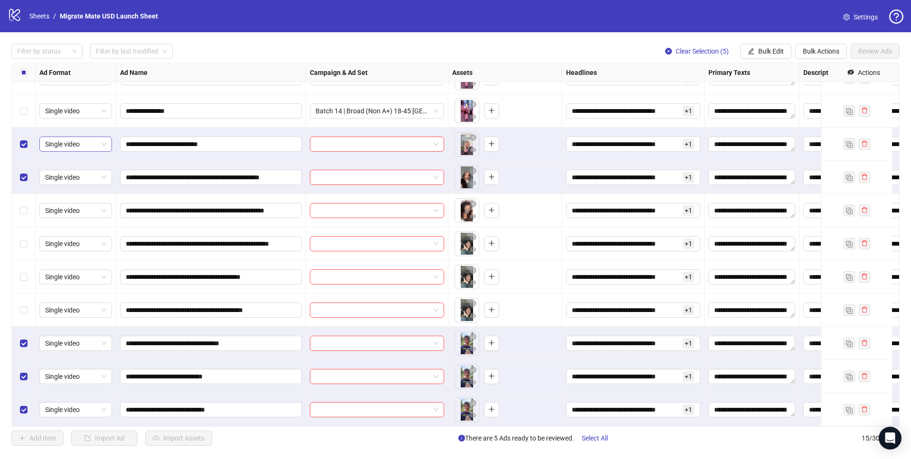
scroll to position [157, 0]
click at [19, 176] on div "Select row 8" at bounding box center [24, 177] width 24 height 33
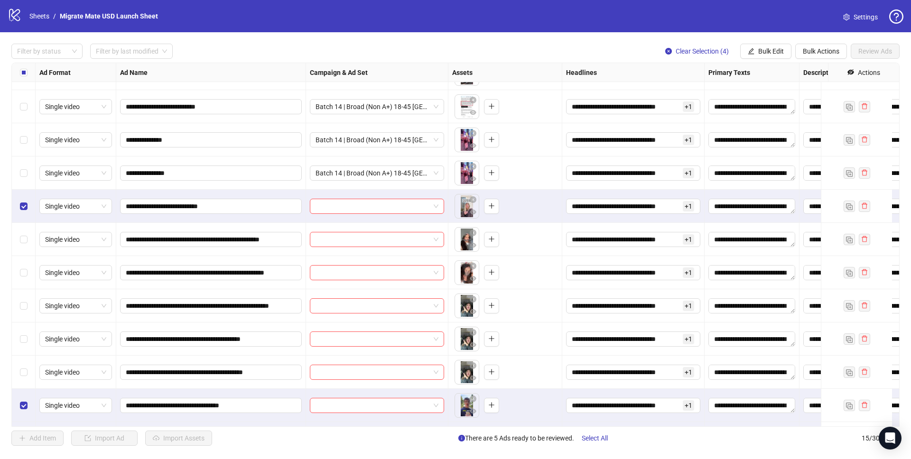
scroll to position [79, 0]
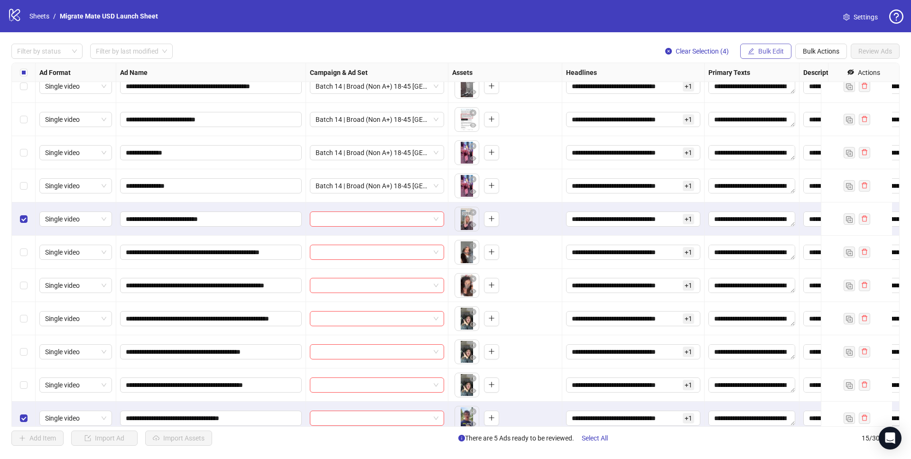
click at [768, 56] on button "Bulk Edit" at bounding box center [765, 51] width 51 height 15
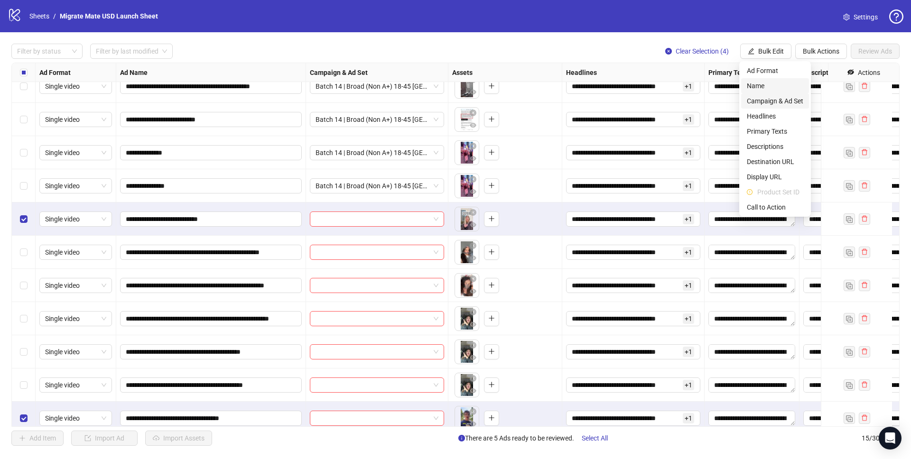
click at [783, 102] on span "Campaign & Ad Set" at bounding box center [775, 101] width 56 height 10
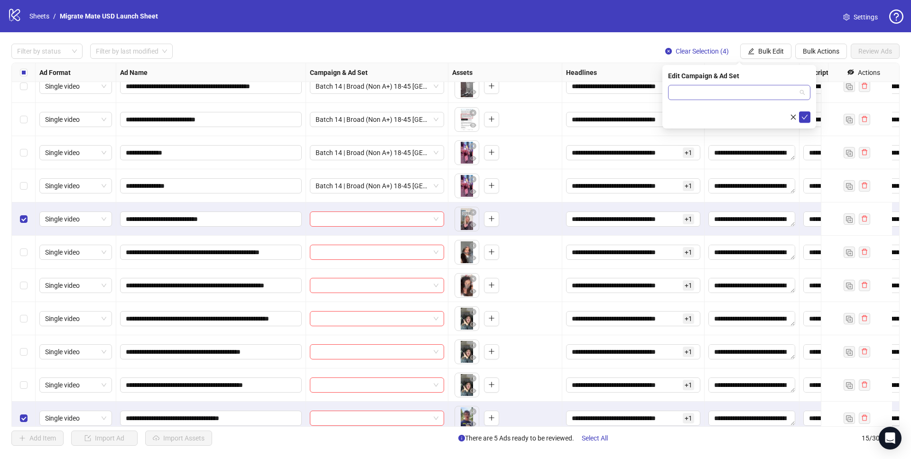
click at [803, 92] on span at bounding box center [739, 92] width 131 height 14
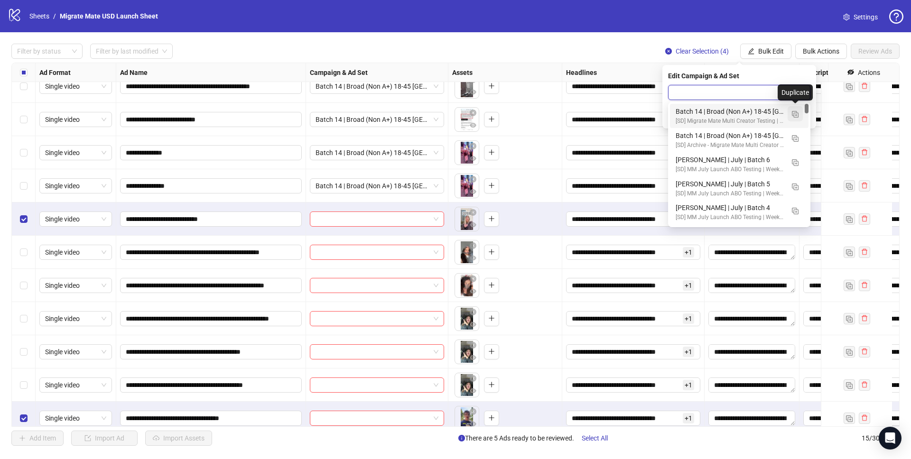
click at [798, 113] on button "button" at bounding box center [794, 113] width 15 height 15
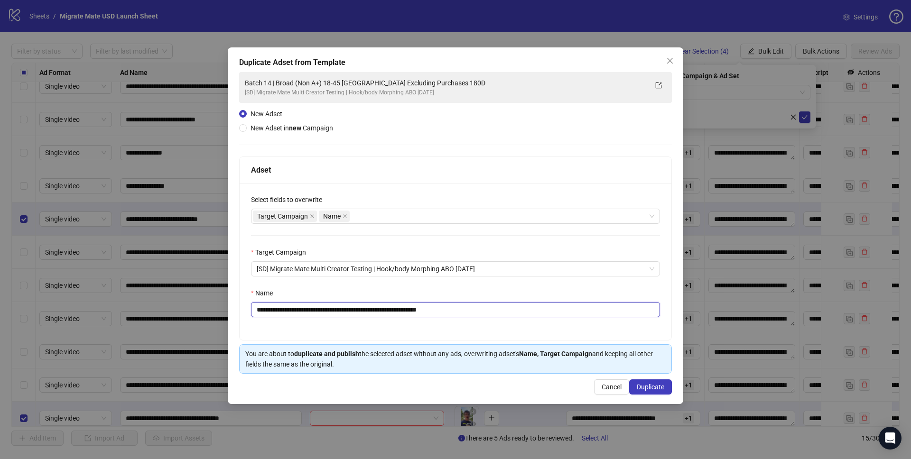
click at [280, 310] on input "**********" at bounding box center [455, 309] width 409 height 15
click at [507, 310] on input "**********" at bounding box center [455, 309] width 409 height 15
drag, startPoint x: 488, startPoint y: 311, endPoint x: 449, endPoint y: 310, distance: 38.9
click at [448, 310] on input "**********" at bounding box center [455, 309] width 409 height 15
type input "**********"
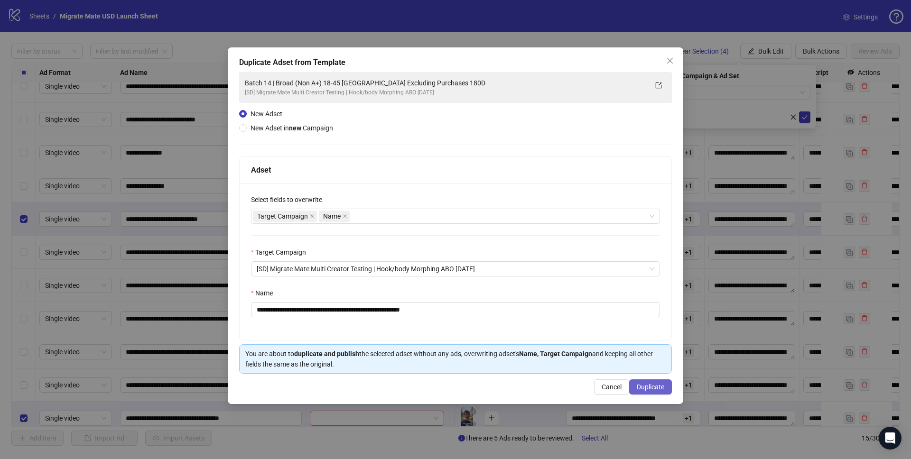
click at [639, 386] on span "Duplicate" at bounding box center [651, 387] width 28 height 8
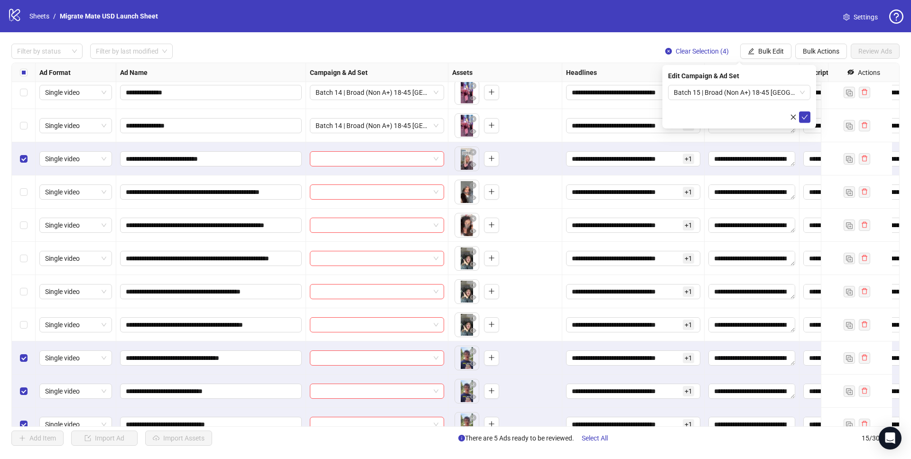
scroll to position [144, 0]
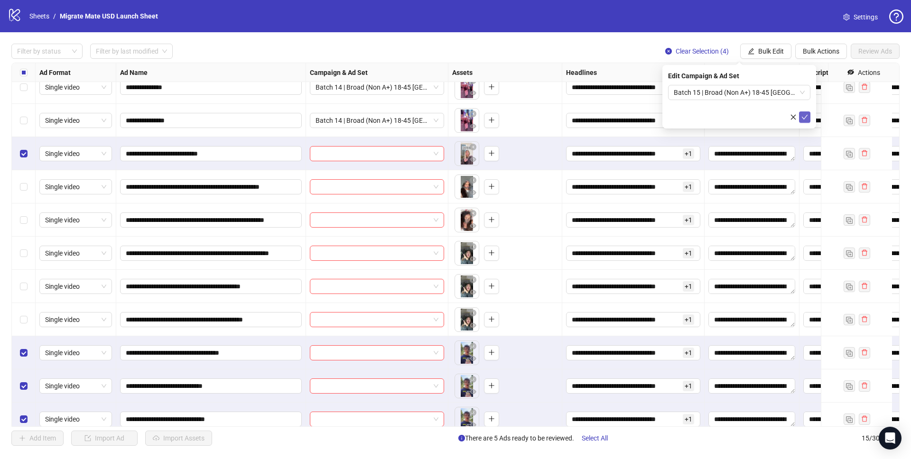
click at [803, 118] on icon "check" at bounding box center [805, 117] width 6 height 5
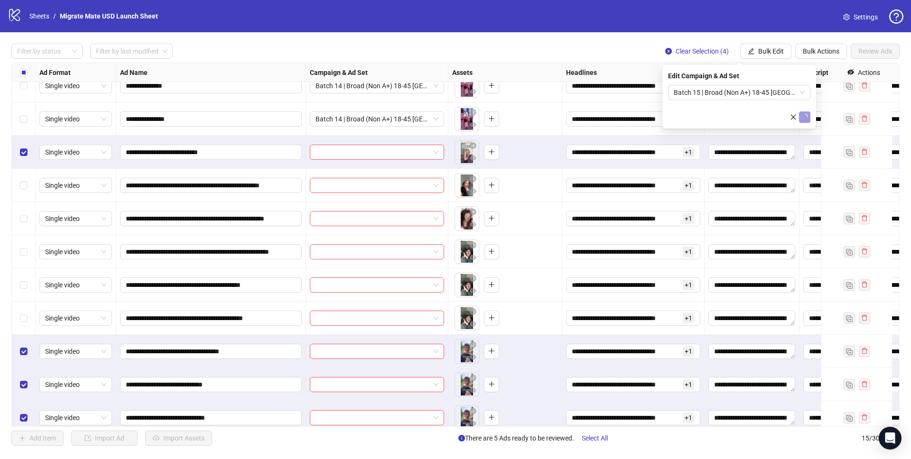
scroll to position [146, 0]
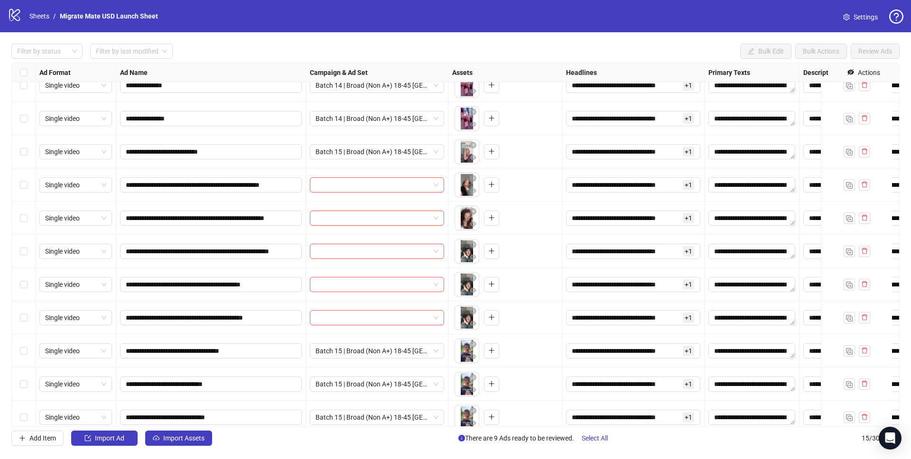
click at [19, 185] on div "Select row 8" at bounding box center [24, 184] width 24 height 33
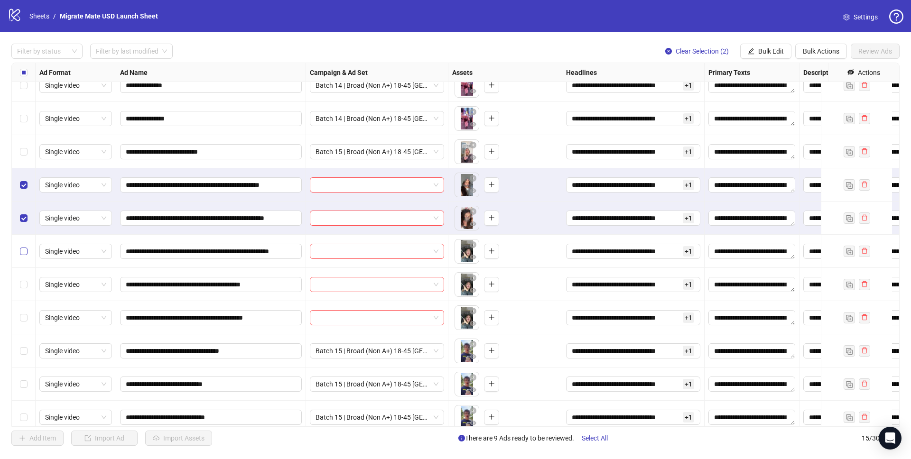
click at [23, 246] on label "Select row 10" at bounding box center [24, 251] width 8 height 10
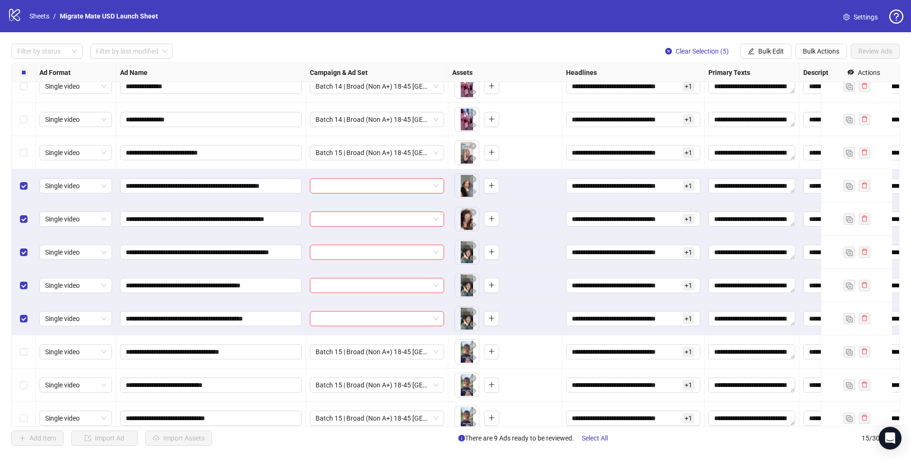
scroll to position [145, 0]
click at [778, 49] on span "Bulk Edit" at bounding box center [771, 51] width 26 height 8
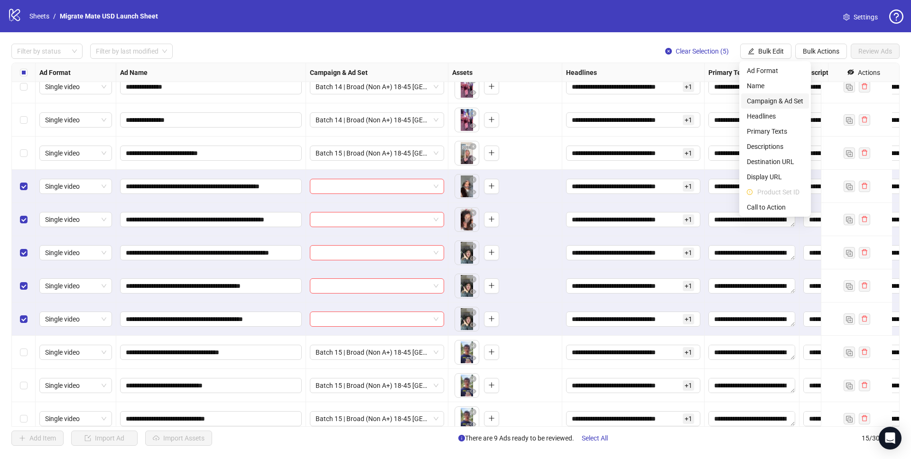
click at [790, 103] on span "Campaign & Ad Set" at bounding box center [775, 101] width 56 height 10
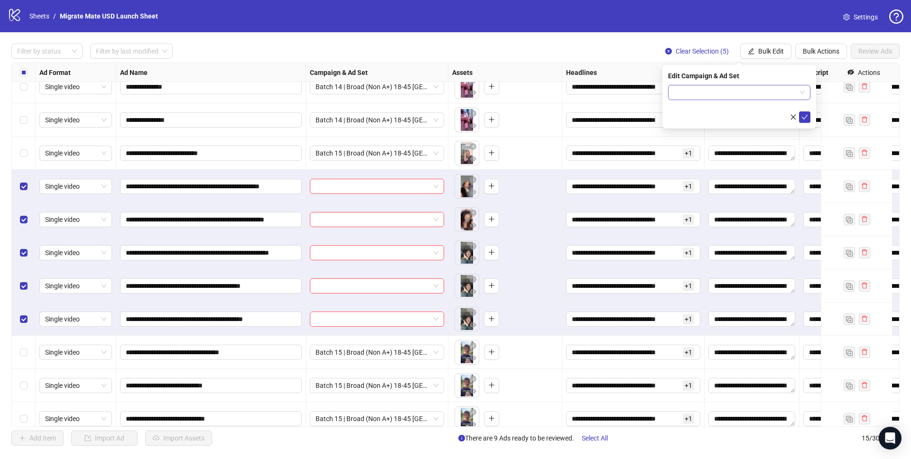
click at [799, 91] on span at bounding box center [739, 92] width 131 height 14
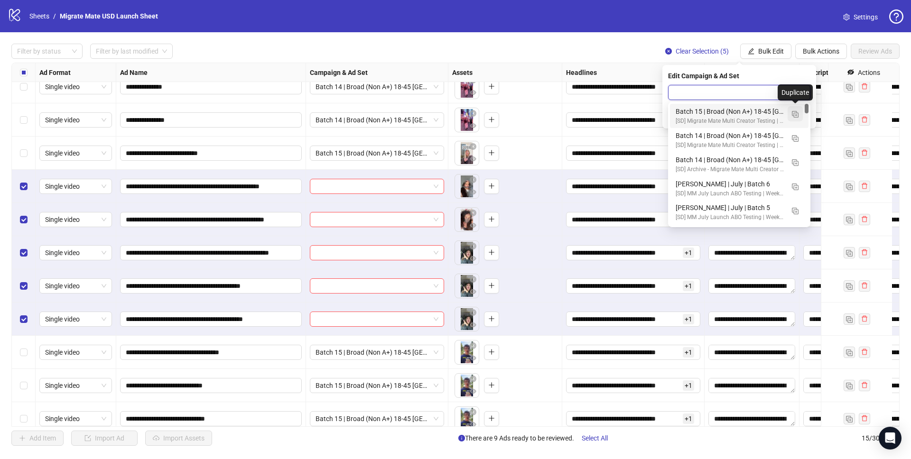
click at [791, 114] on button "button" at bounding box center [794, 113] width 15 height 15
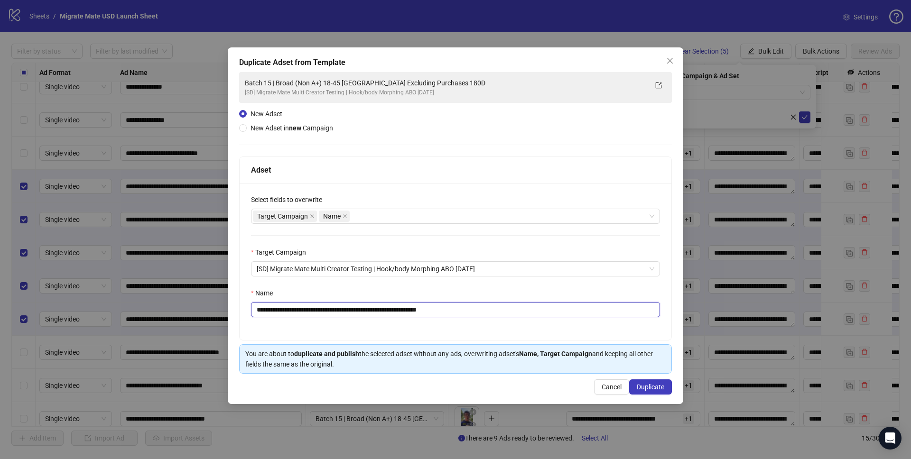
click at [280, 310] on input "**********" at bounding box center [455, 309] width 409 height 15
drag, startPoint x: 488, startPoint y: 312, endPoint x: 450, endPoint y: 310, distance: 38.5
click at [444, 311] on input "**********" at bounding box center [455, 309] width 409 height 15
type input "**********"
click at [648, 385] on span "Duplicate" at bounding box center [651, 387] width 28 height 8
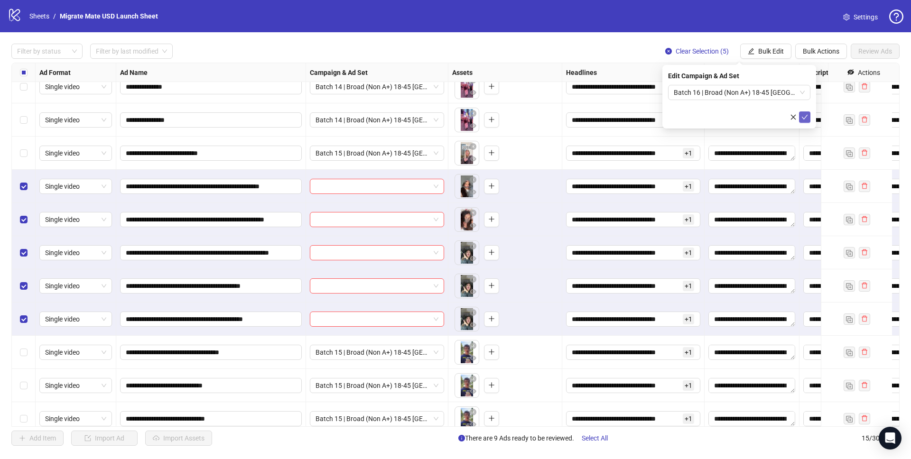
click at [802, 117] on icon "check" at bounding box center [804, 117] width 7 height 7
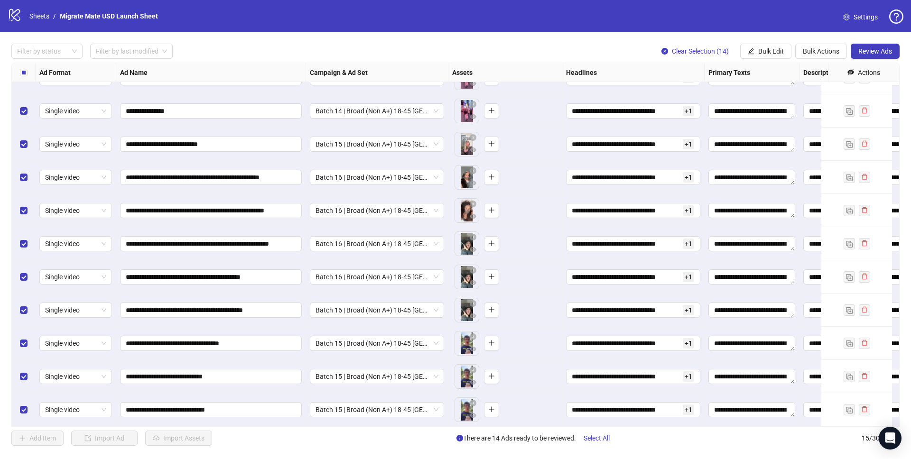
scroll to position [161, 385]
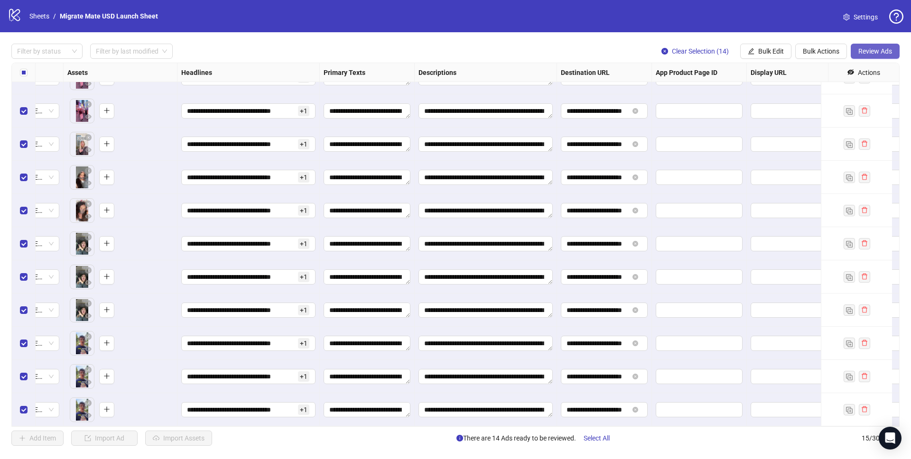
click at [873, 52] on span "Review Ads" at bounding box center [875, 51] width 34 height 8
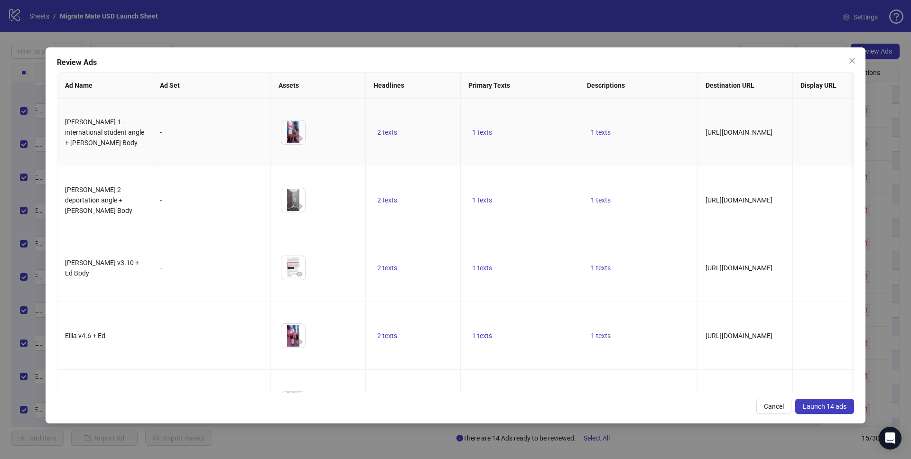
click at [430, 109] on td "2 texts" at bounding box center [413, 133] width 95 height 68
click at [387, 129] on span "2 texts" at bounding box center [387, 133] width 20 height 8
click at [537, 119] on icon "caret-right" at bounding box center [535, 119] width 7 height 7
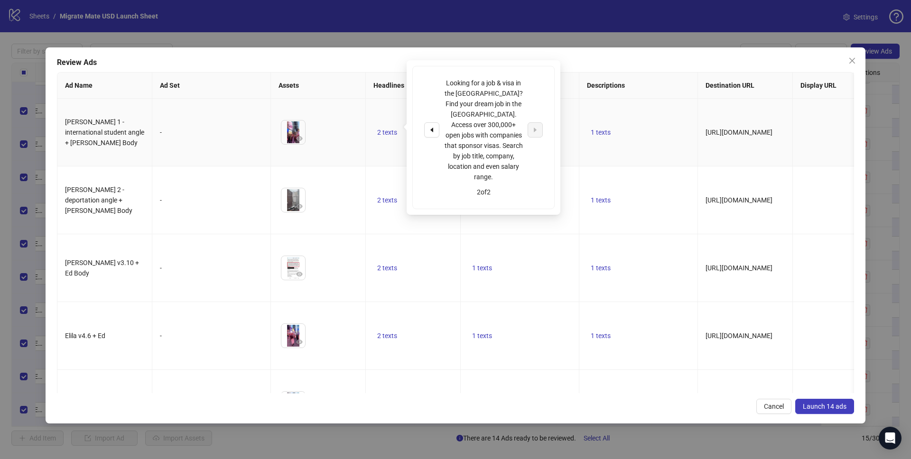
click at [556, 139] on div "Looking for a job & visa in the [GEOGRAPHIC_DATA]? Find your dream job in the […" at bounding box center [484, 137] width 154 height 155
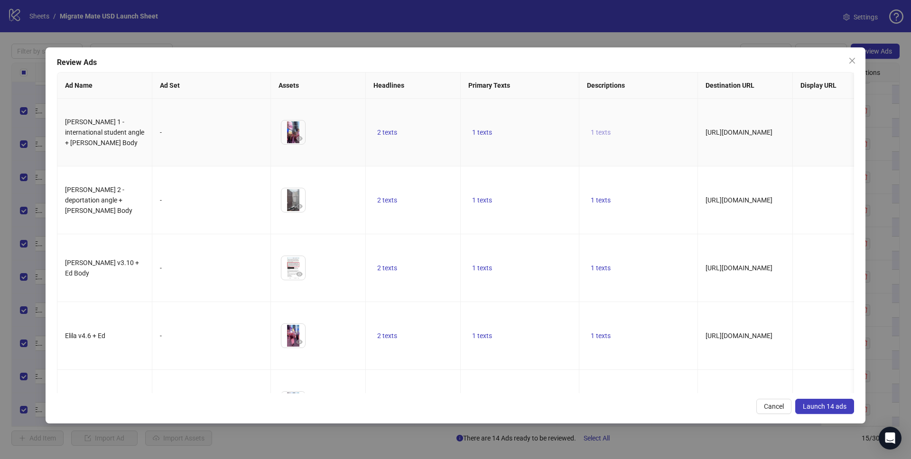
click at [608, 129] on span "1 texts" at bounding box center [601, 133] width 20 height 8
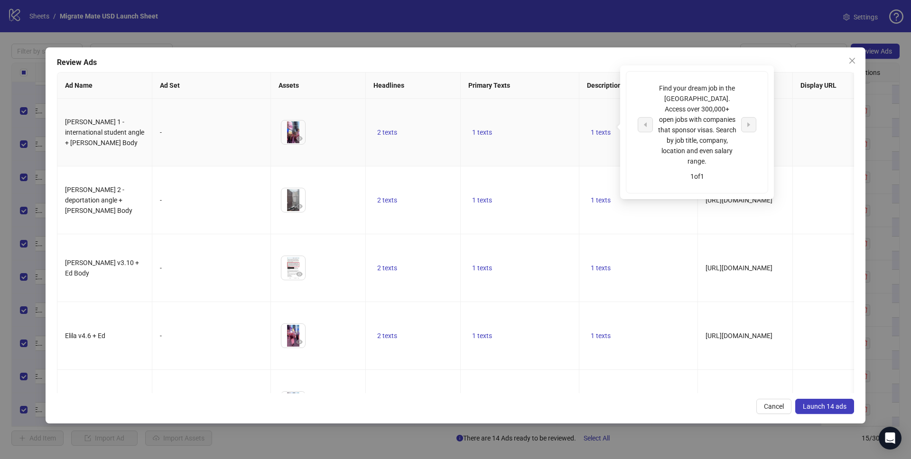
click at [533, 113] on td "1 texts" at bounding box center [520, 133] width 119 height 68
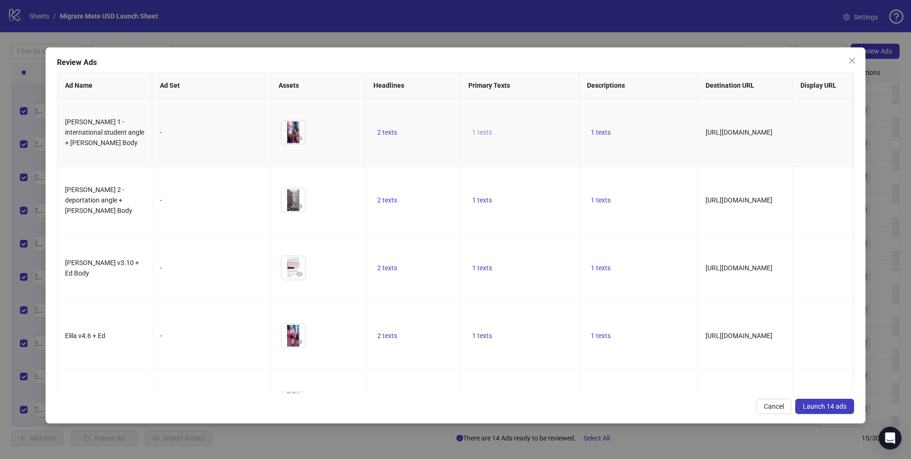
click at [494, 130] on button "1 texts" at bounding box center [482, 132] width 28 height 11
click at [683, 122] on td "1 texts" at bounding box center [638, 133] width 119 height 68
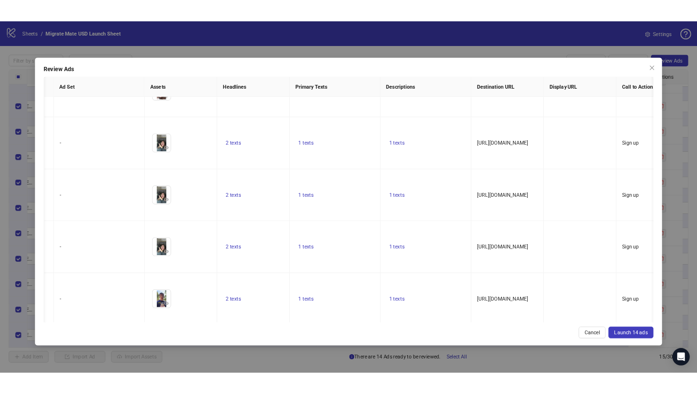
scroll to position [0, 0]
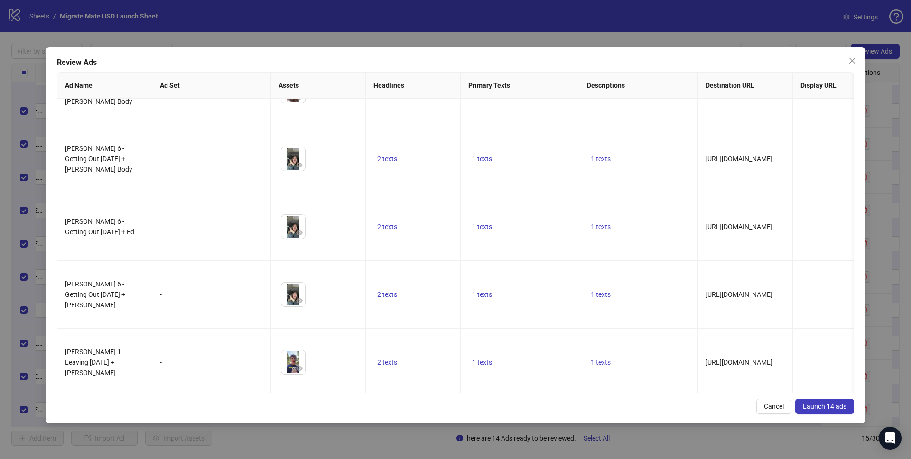
click at [816, 404] on span "Launch 14 ads" at bounding box center [825, 407] width 44 height 8
